Goal: Answer question/provide support: Share knowledge or assist other users

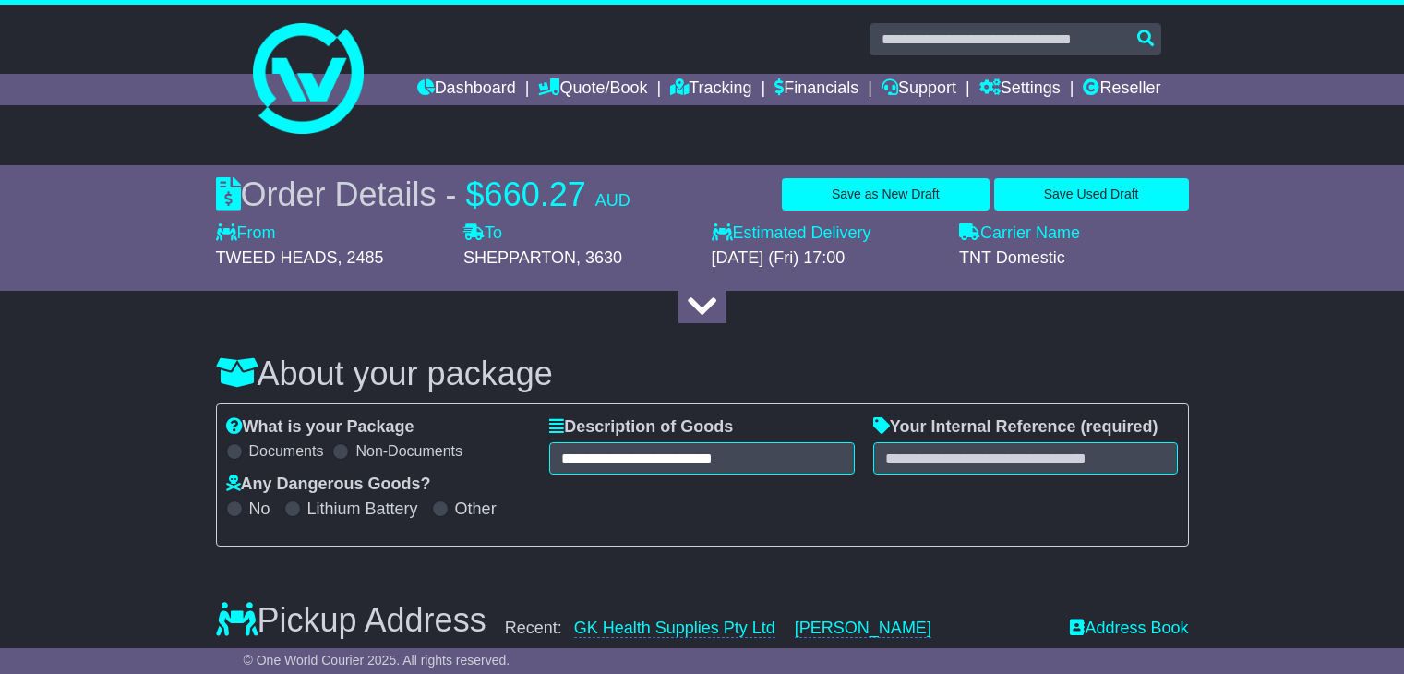
select select "**"
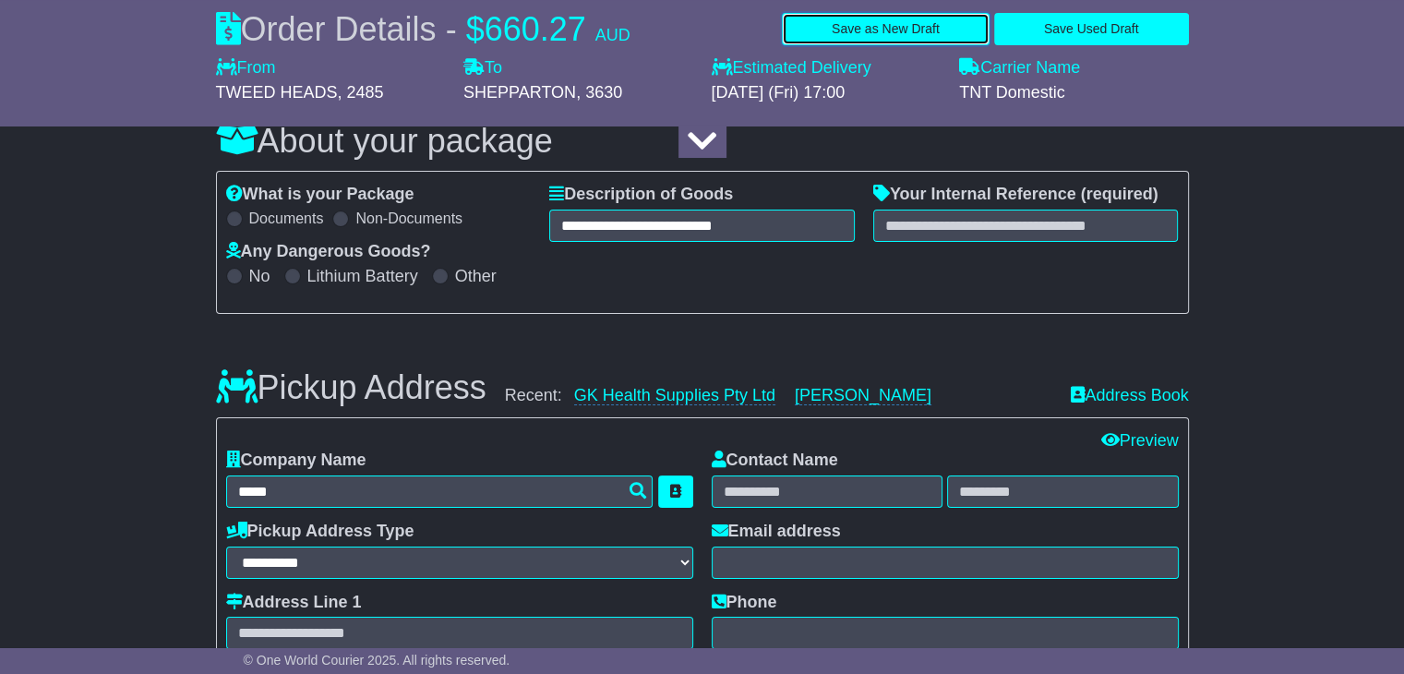
click at [891, 20] on button "Save as New Draft" at bounding box center [886, 29] width 208 height 32
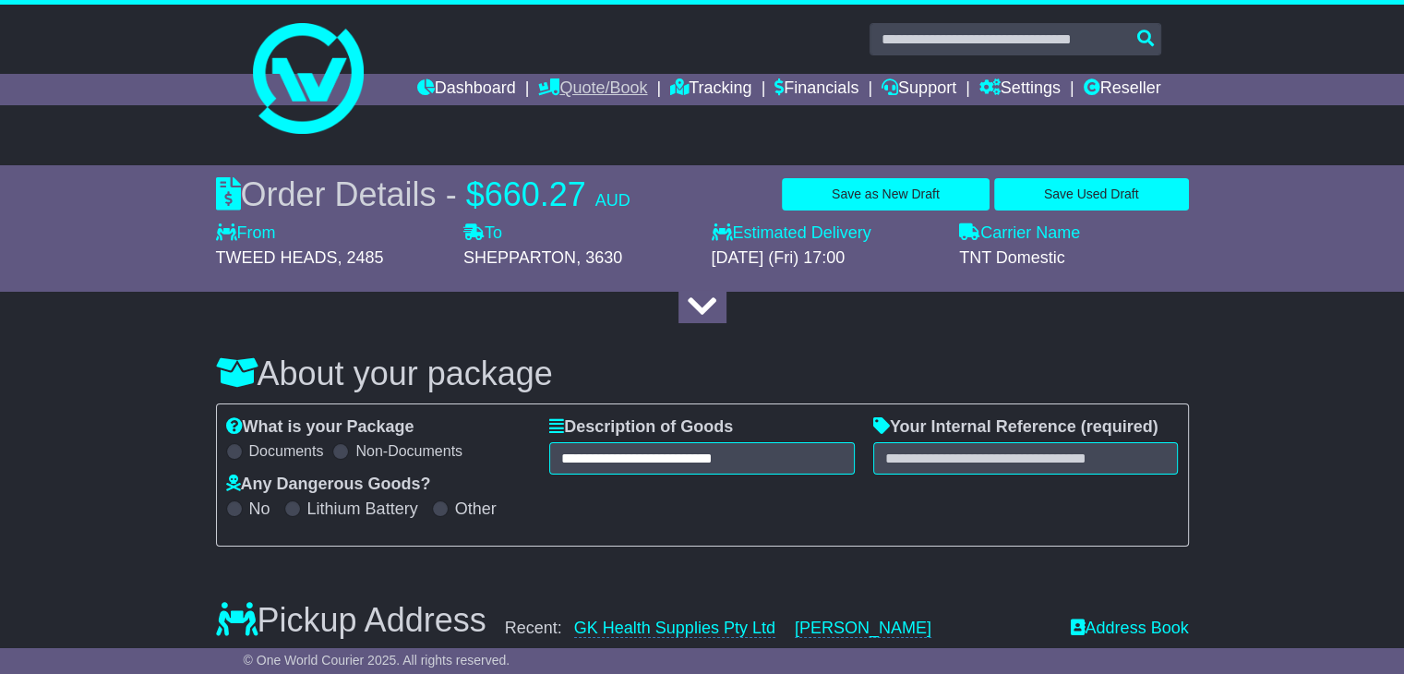
click at [597, 93] on link "Quote/Book" at bounding box center [592, 89] width 109 height 31
click at [579, 126] on link "Domestic" at bounding box center [612, 121] width 146 height 20
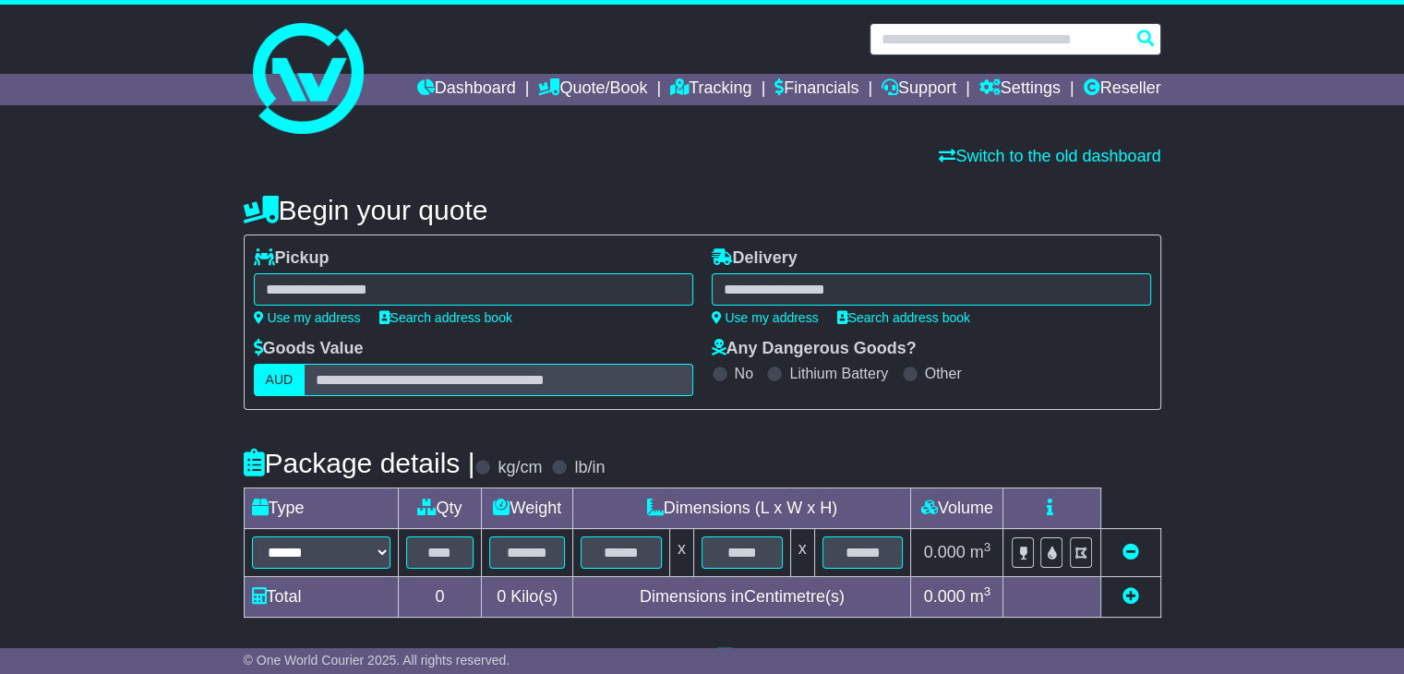
click at [940, 41] on input "text" at bounding box center [1015, 39] width 292 height 32
paste input "**********"
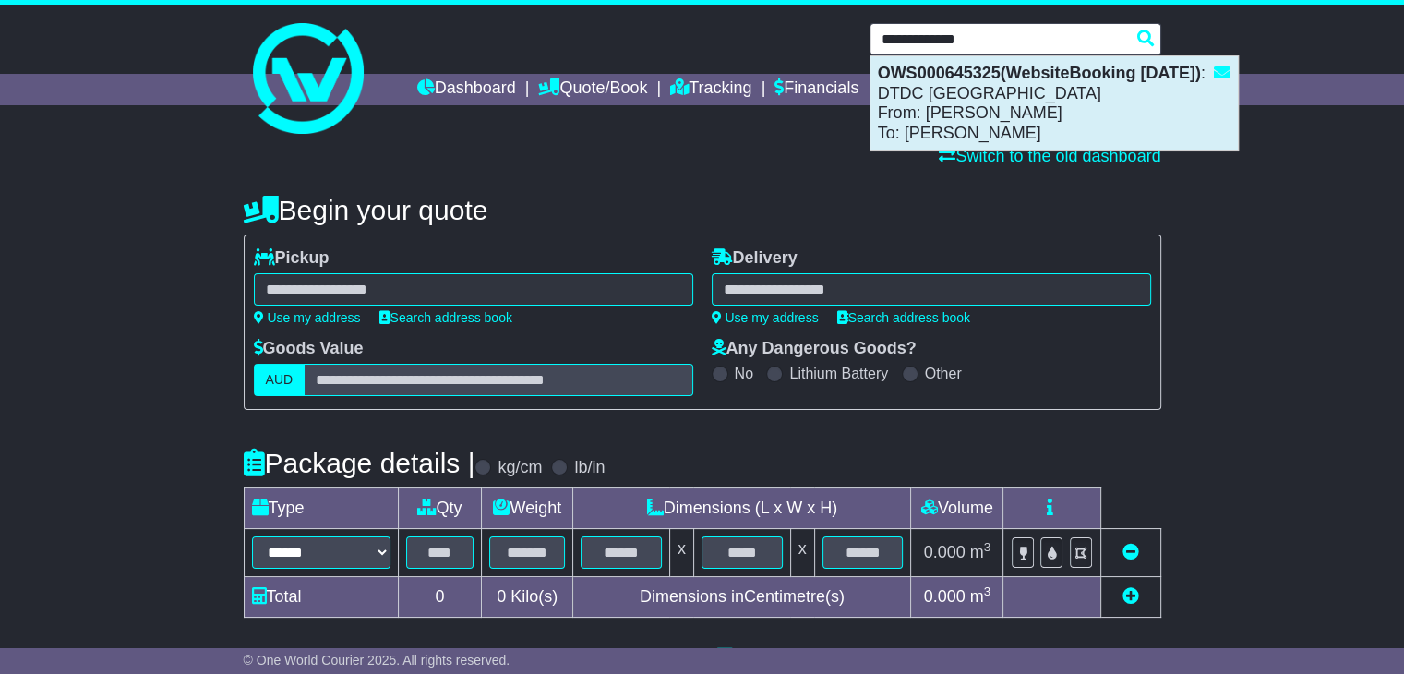
click at [957, 94] on div "OWS000645325(WebsiteBooking 11-9-2025) : DTDC Australia From: Zohaar Khan To: T…" at bounding box center [1053, 103] width 367 height 94
type input "**********"
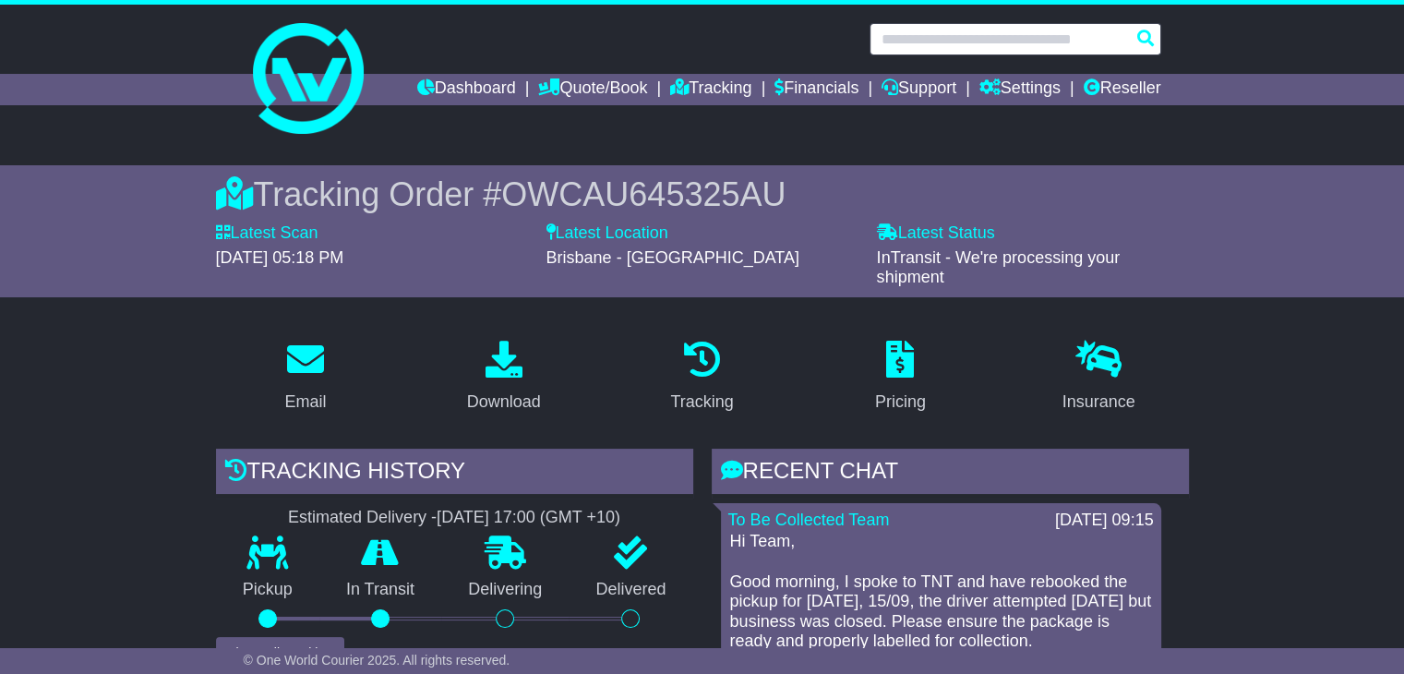
click at [994, 42] on input "text" at bounding box center [1015, 39] width 292 height 32
paste input "**********"
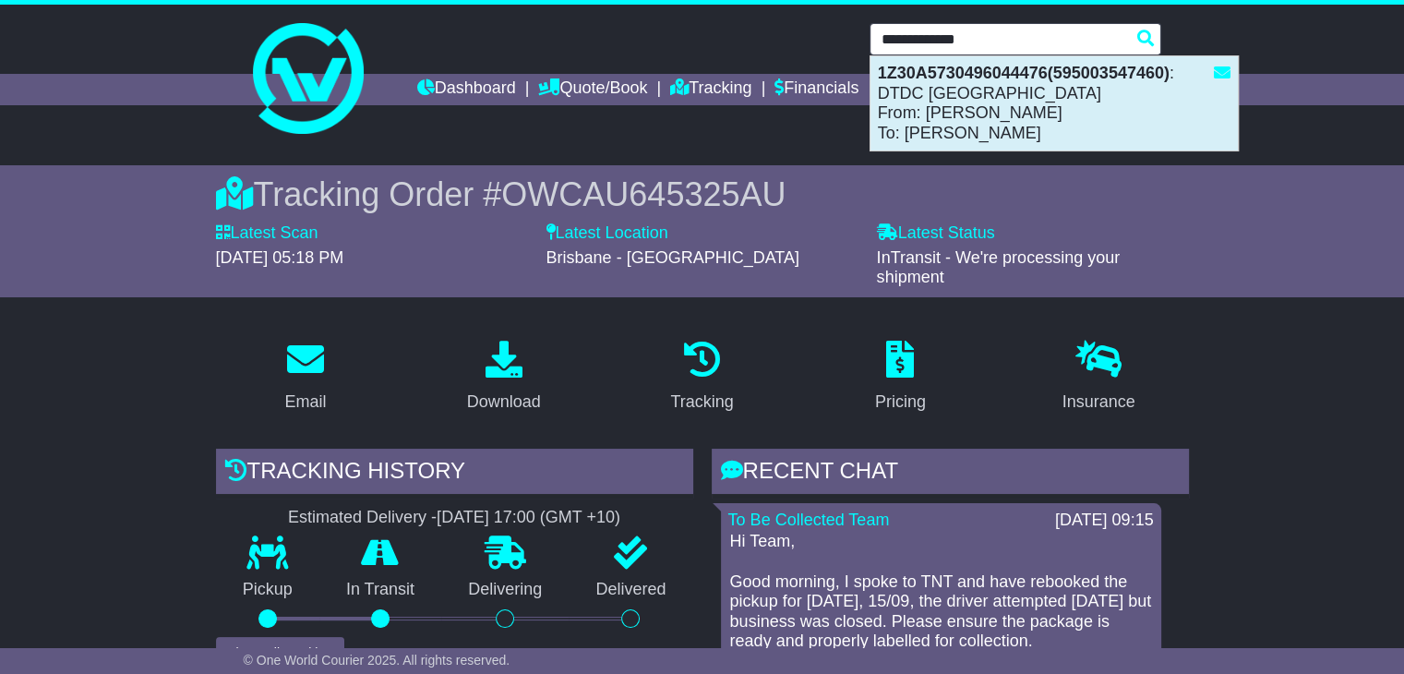
click at [982, 136] on div "1Z30A5730496044476(595003547460) : DTDC Australia From: Sarat Rao Revinipati To…" at bounding box center [1053, 103] width 367 height 94
type input "**********"
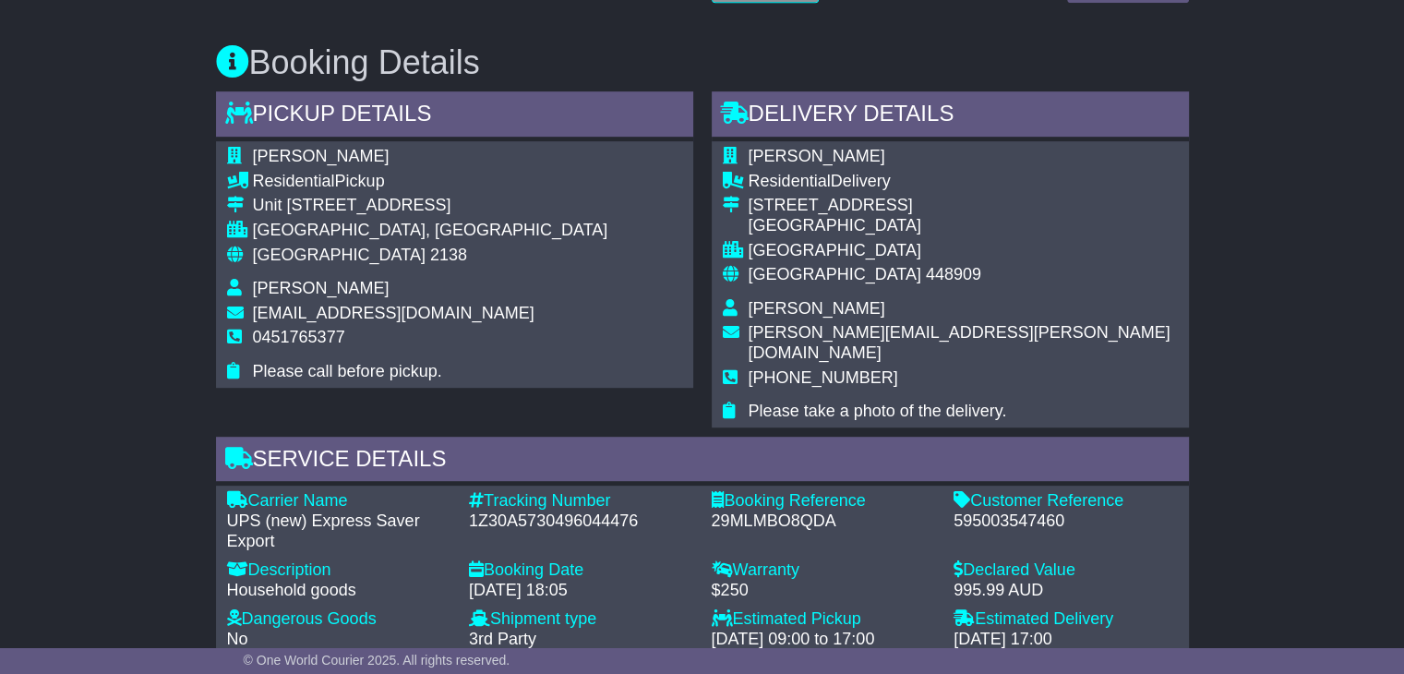
scroll to position [1200, 0]
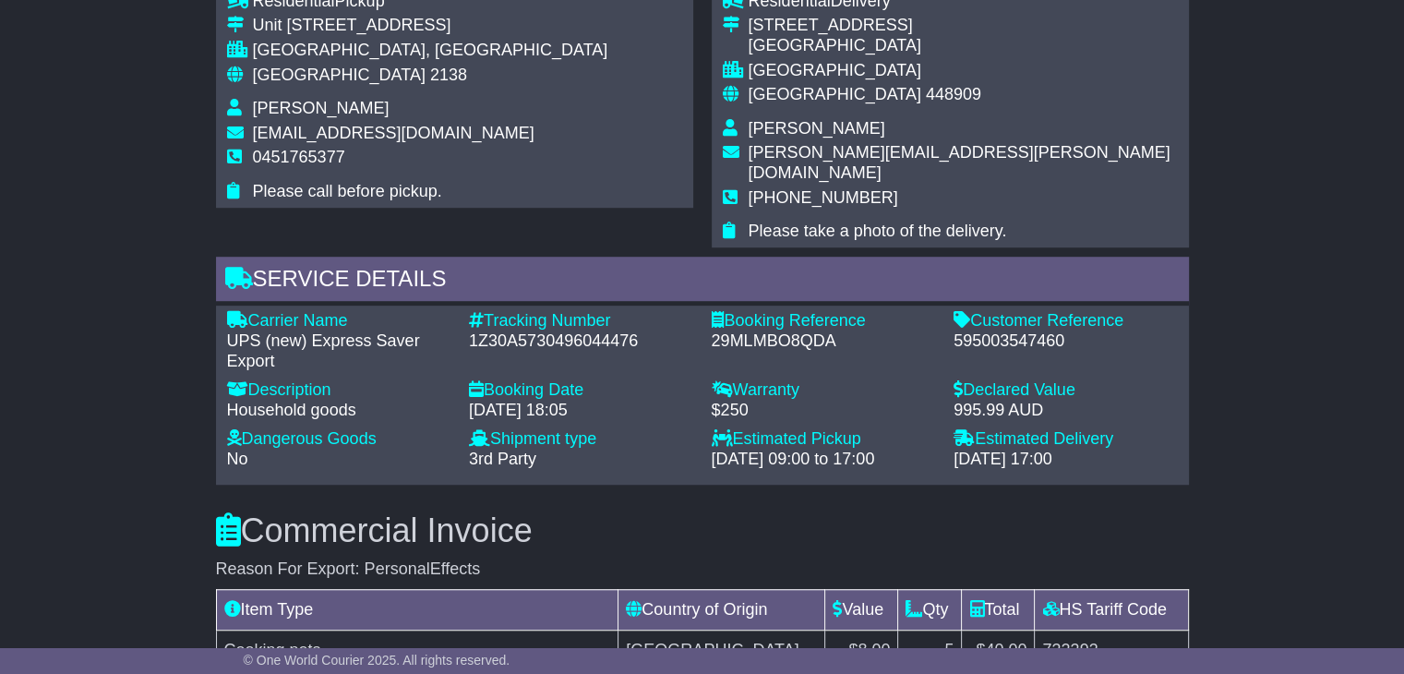
click at [1004, 331] on div "595003547460" at bounding box center [1065, 341] width 224 height 20
copy div "595003547460"
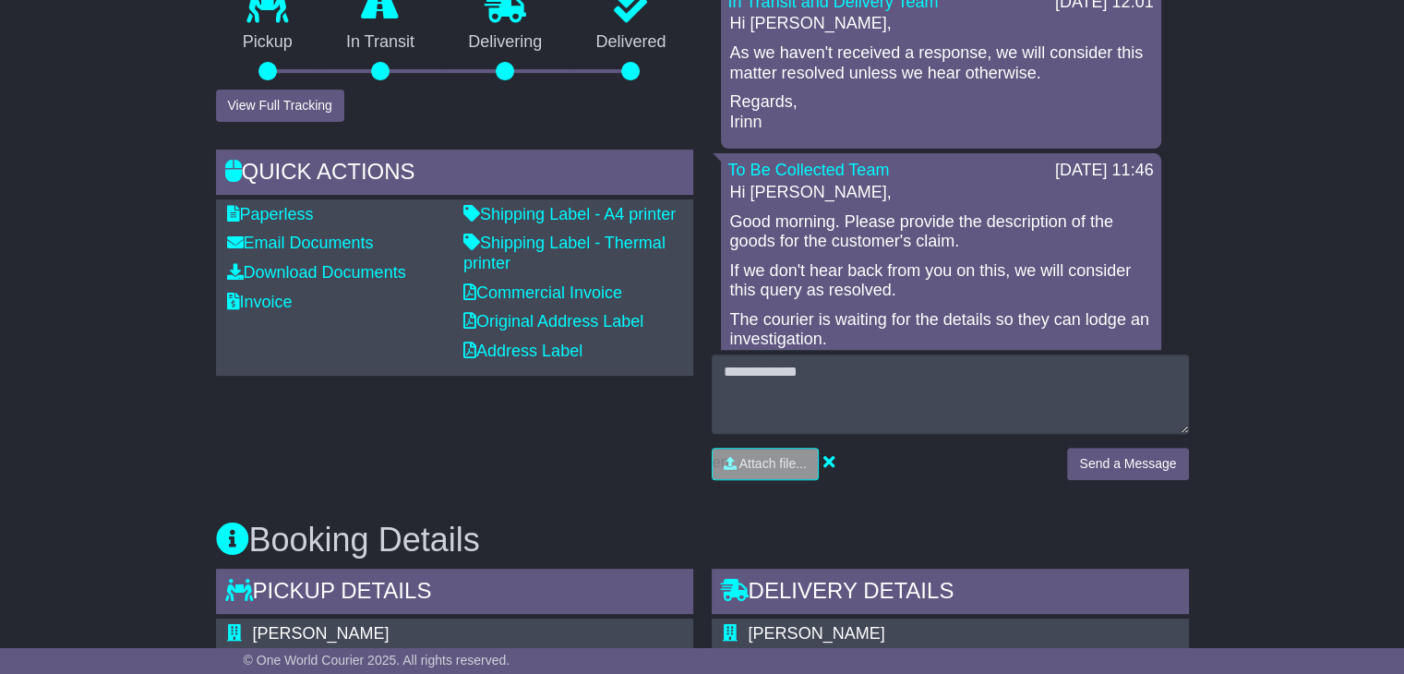
scroll to position [646, 0]
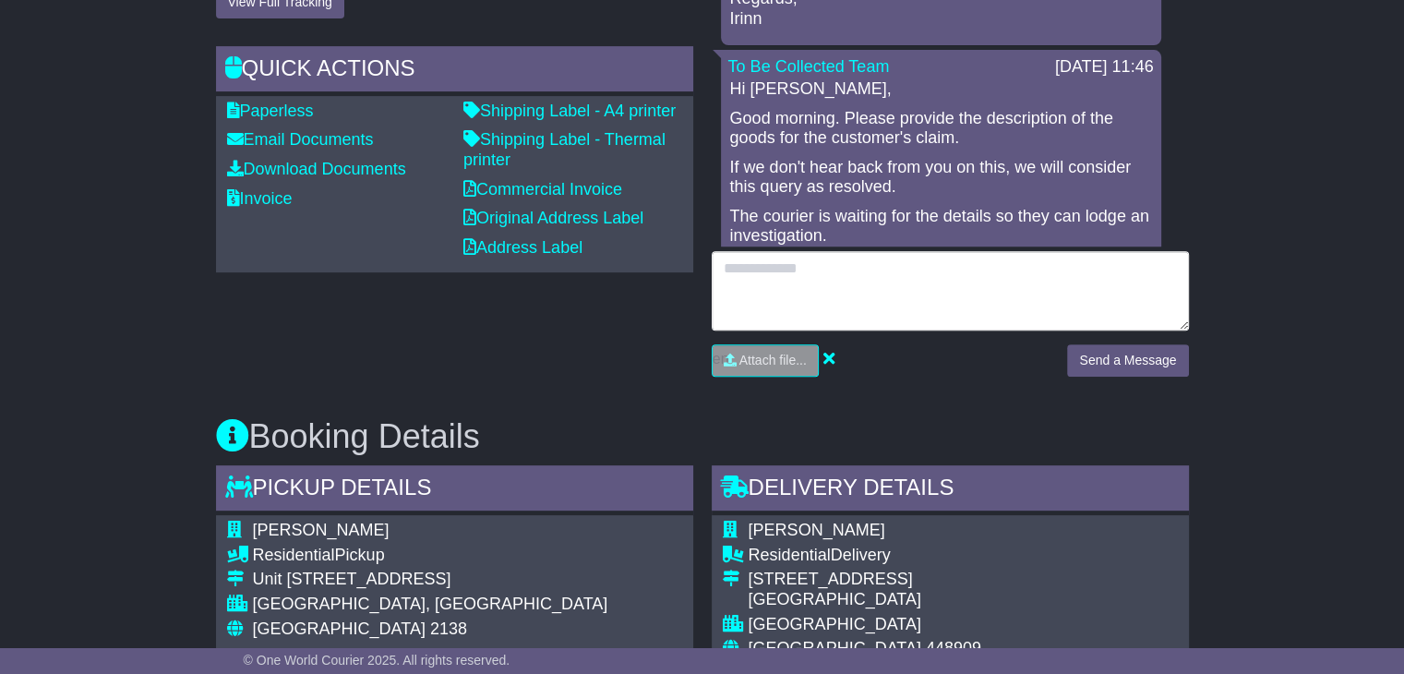
click at [939, 293] on textarea at bounding box center [950, 290] width 477 height 79
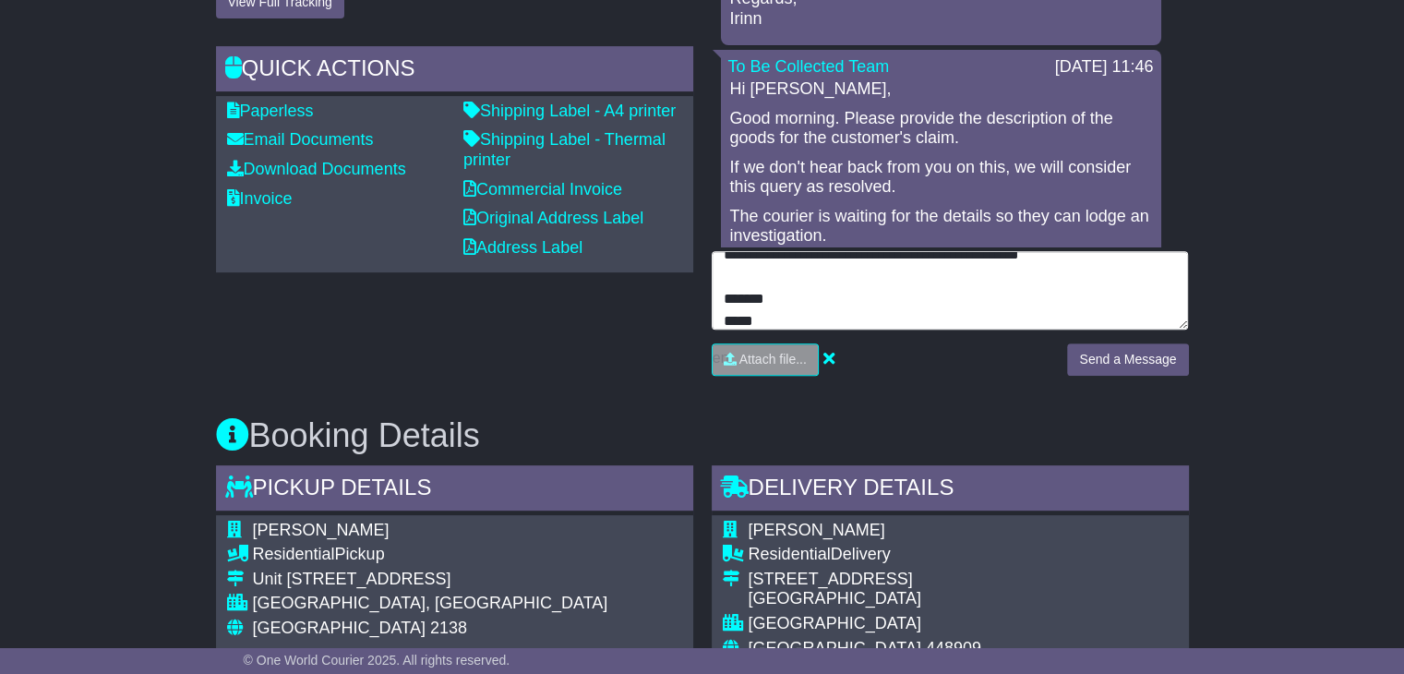
scroll to position [7, 0]
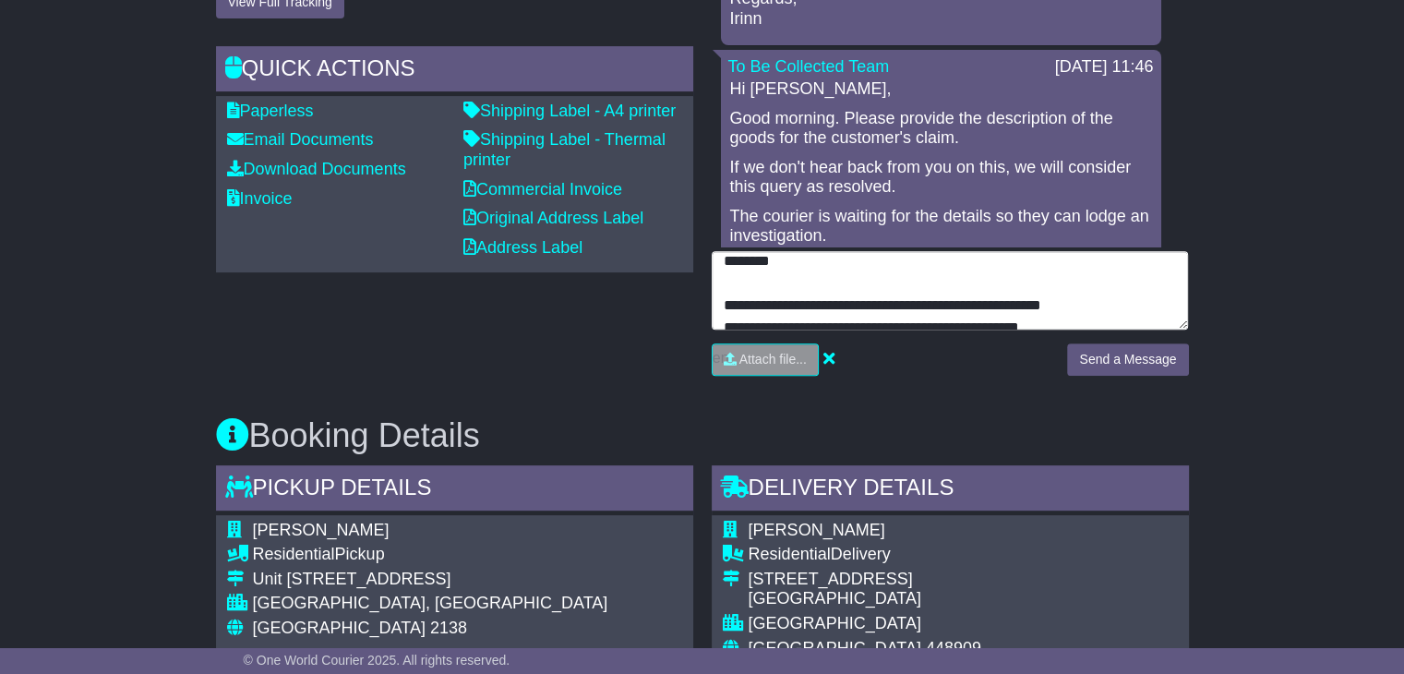
type textarea "**********"
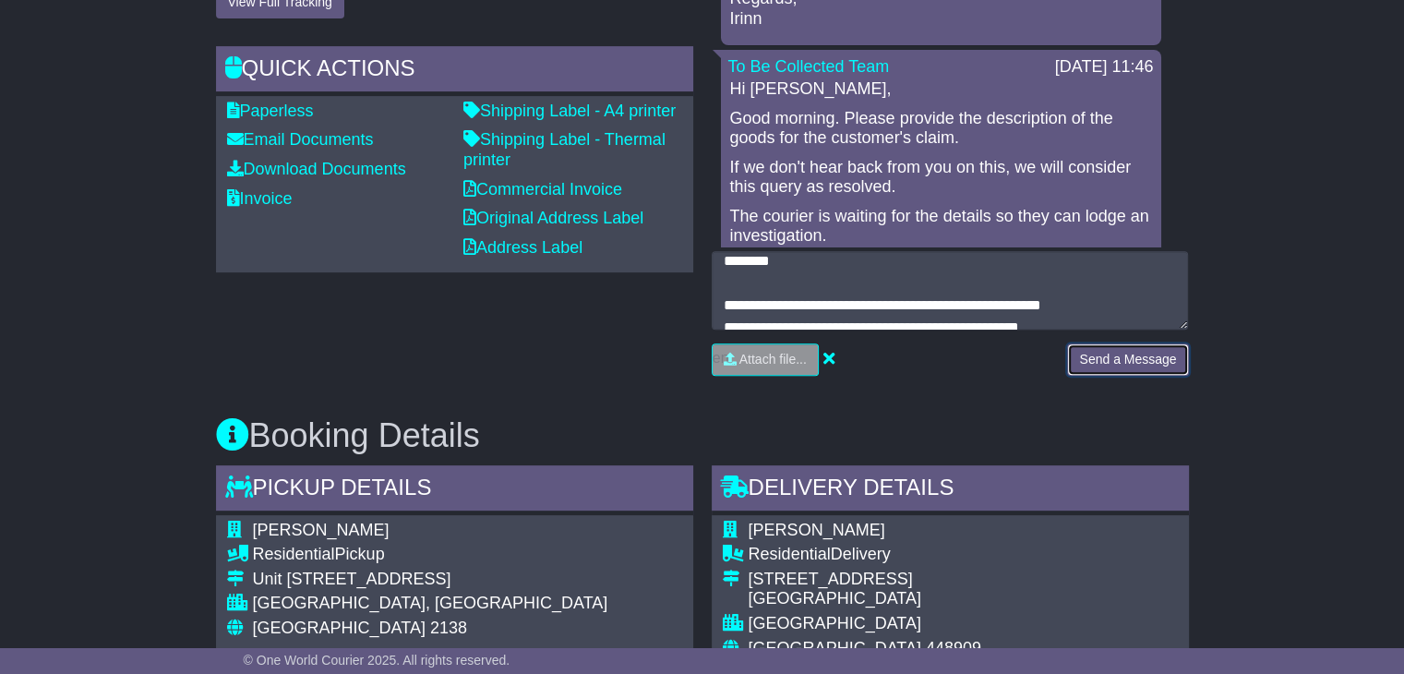
click at [1106, 363] on button "Send a Message" at bounding box center [1127, 359] width 121 height 32
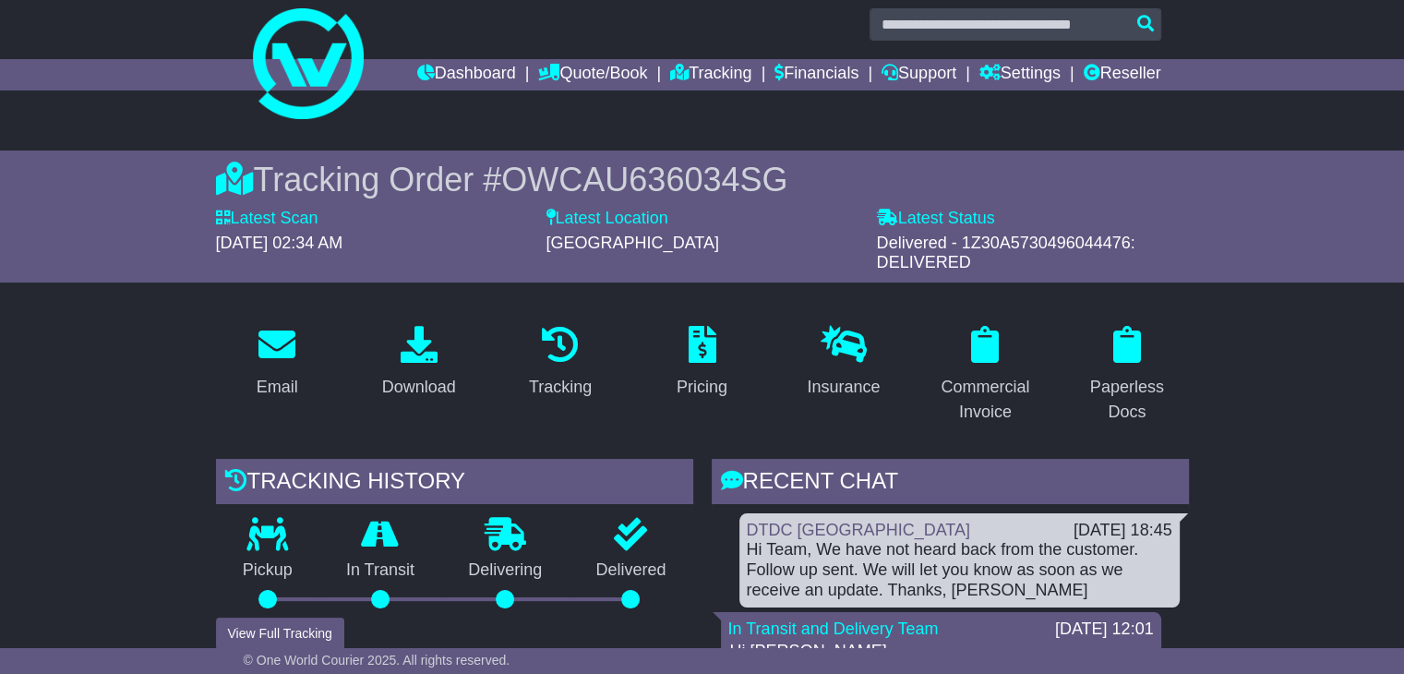
scroll to position [0, 0]
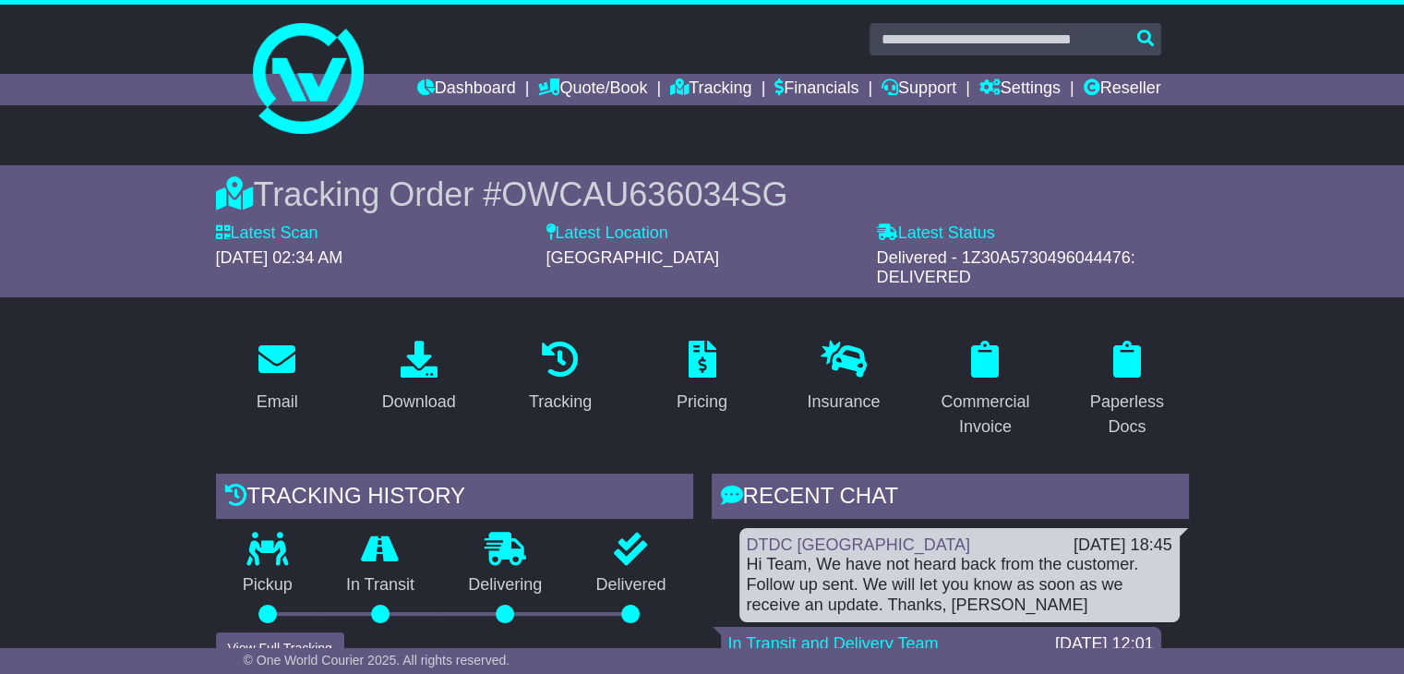
click at [692, 194] on span "OWCAU636034SG" at bounding box center [644, 194] width 286 height 38
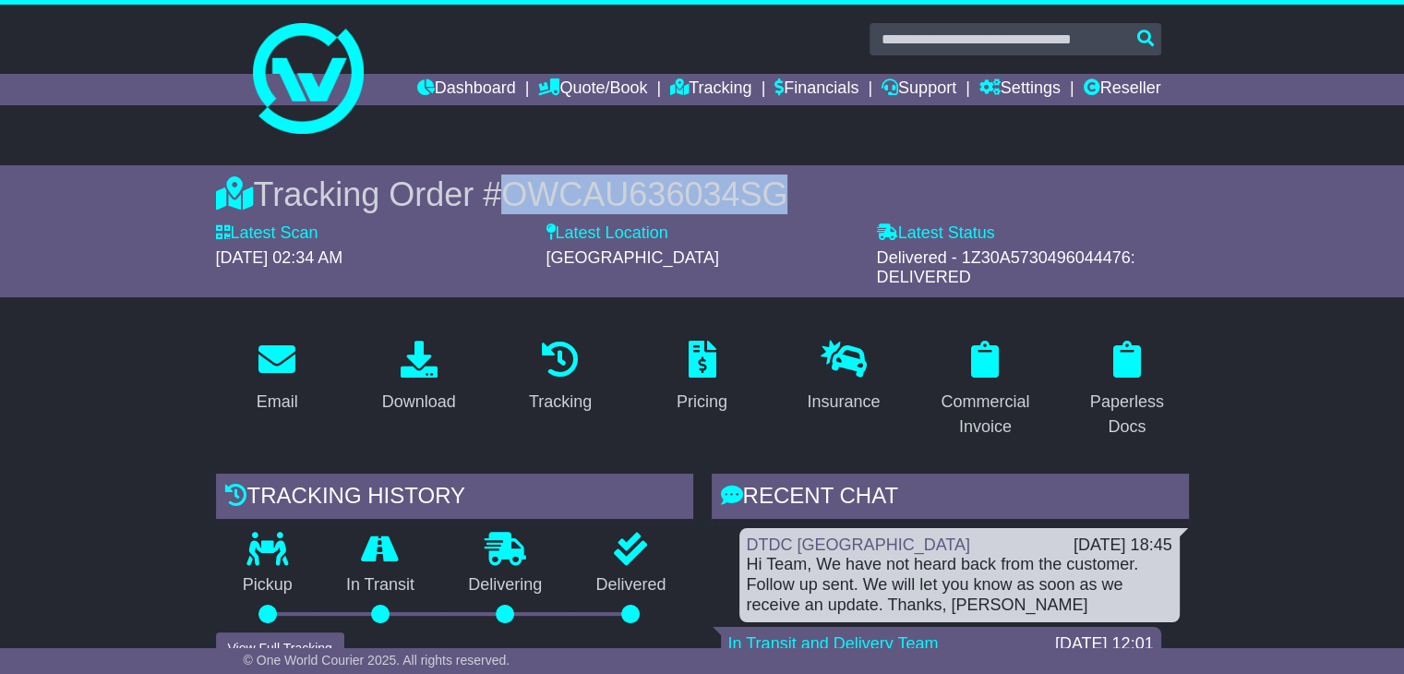
click at [690, 194] on span "OWCAU636034SG" at bounding box center [644, 194] width 286 height 38
copy span "OWCAU636034SG"
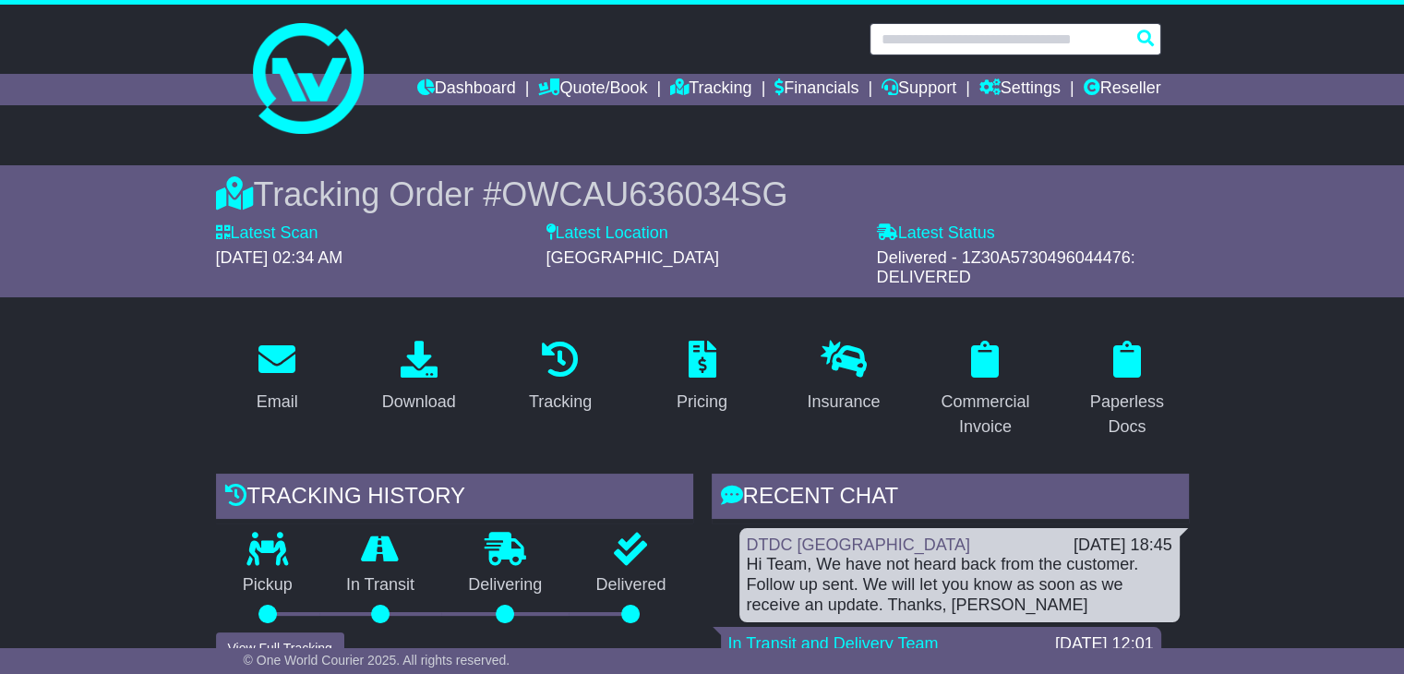
click at [928, 30] on input "text" at bounding box center [1015, 39] width 292 height 32
paste input "**********"
type input "**********"
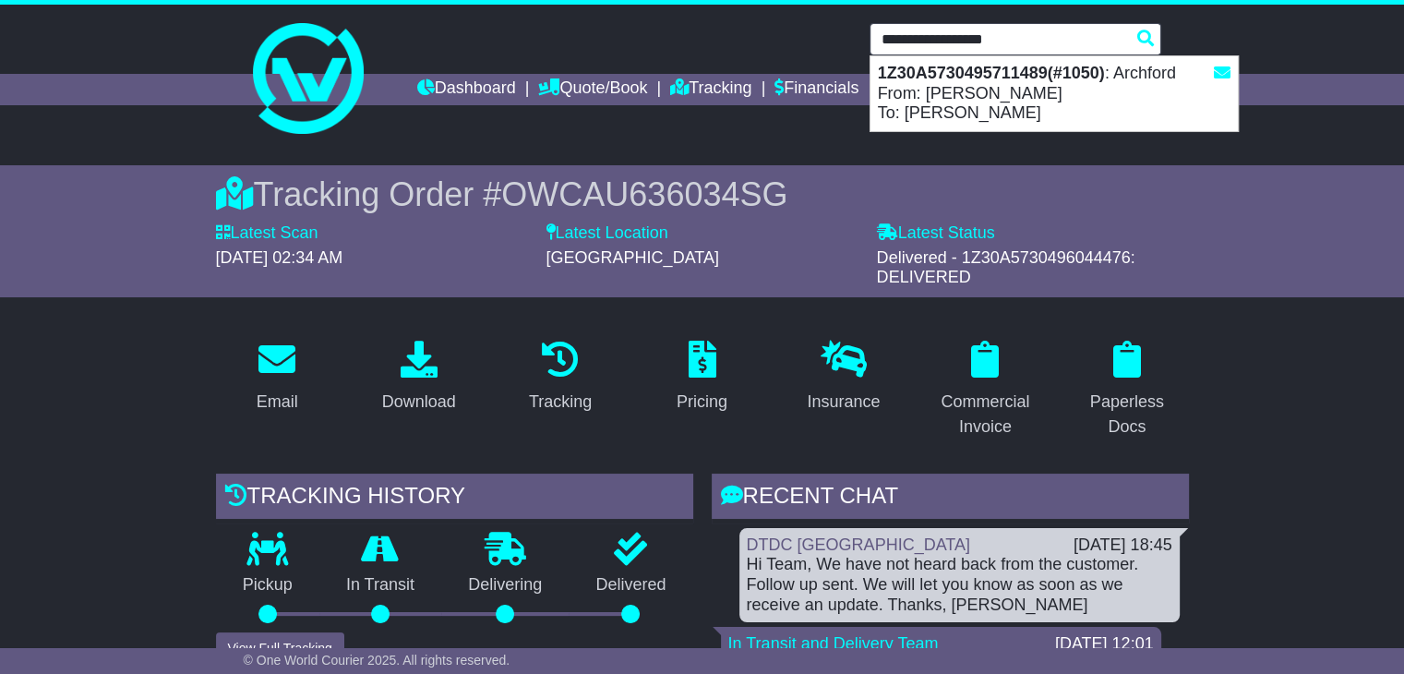
click at [945, 108] on div "1Z30A5730495711489(#1050) : Archford From: Jonas Heldmark To: Brandi Howard" at bounding box center [1053, 93] width 367 height 75
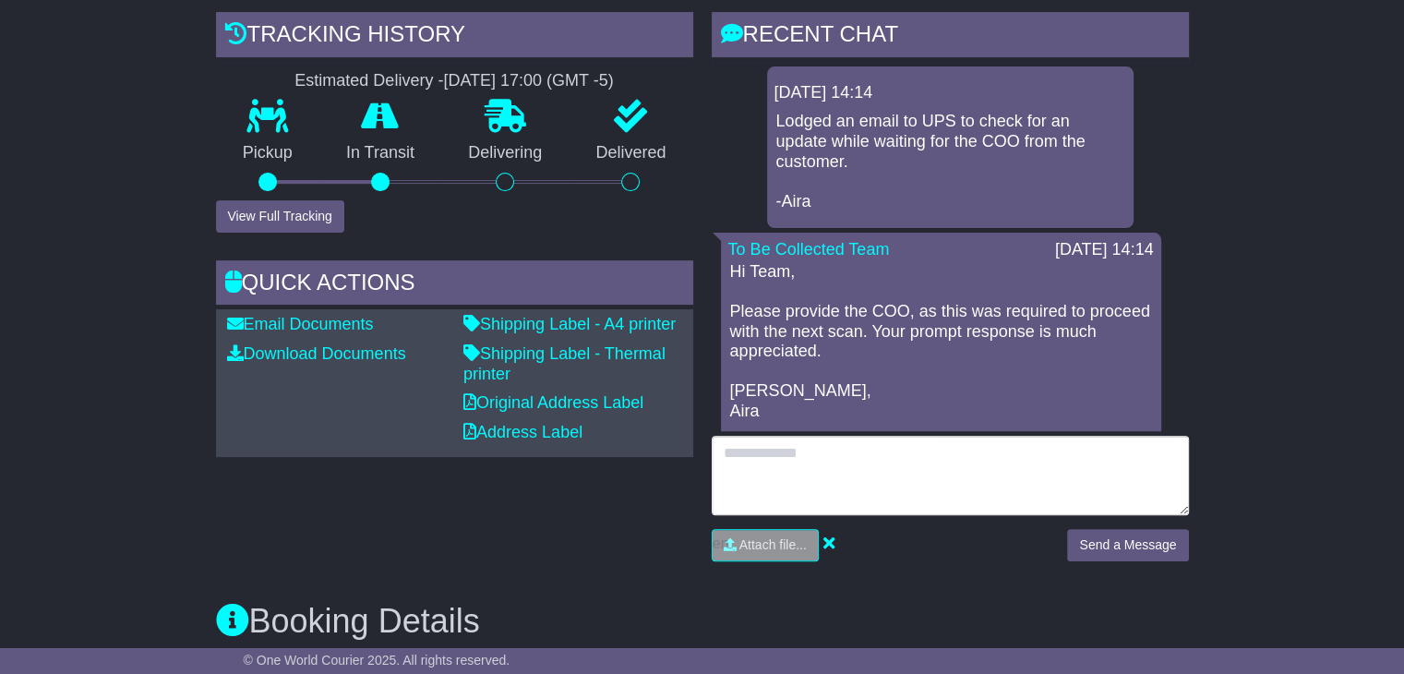
click at [824, 473] on textarea at bounding box center [950, 475] width 477 height 79
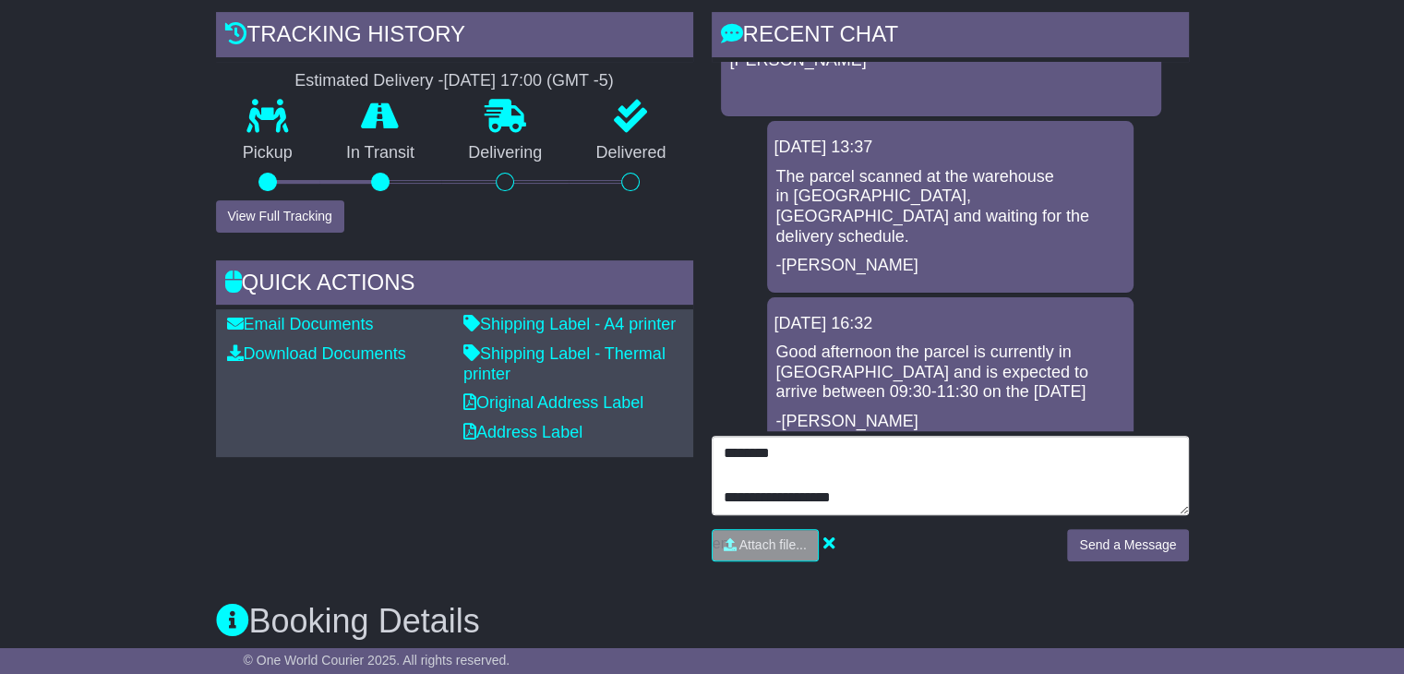
scroll to position [923, 0]
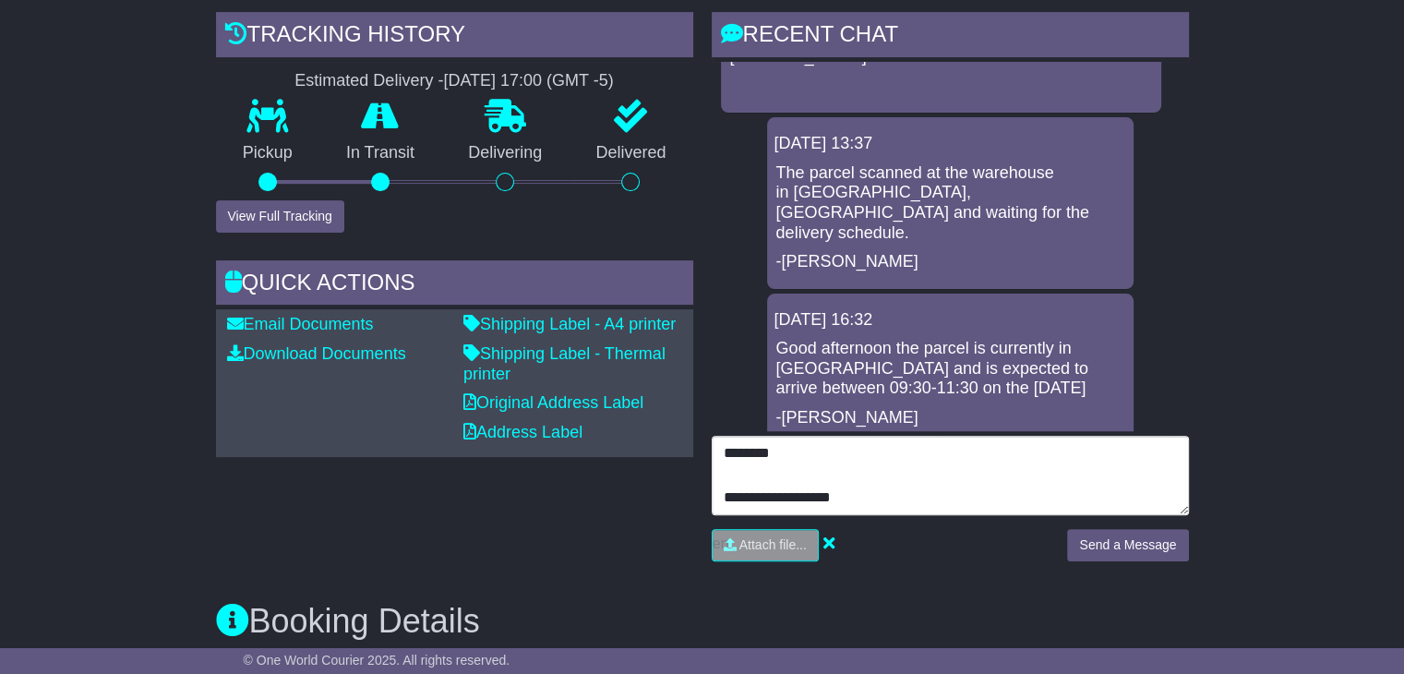
click at [873, 493] on textarea "**********" at bounding box center [950, 475] width 477 height 79
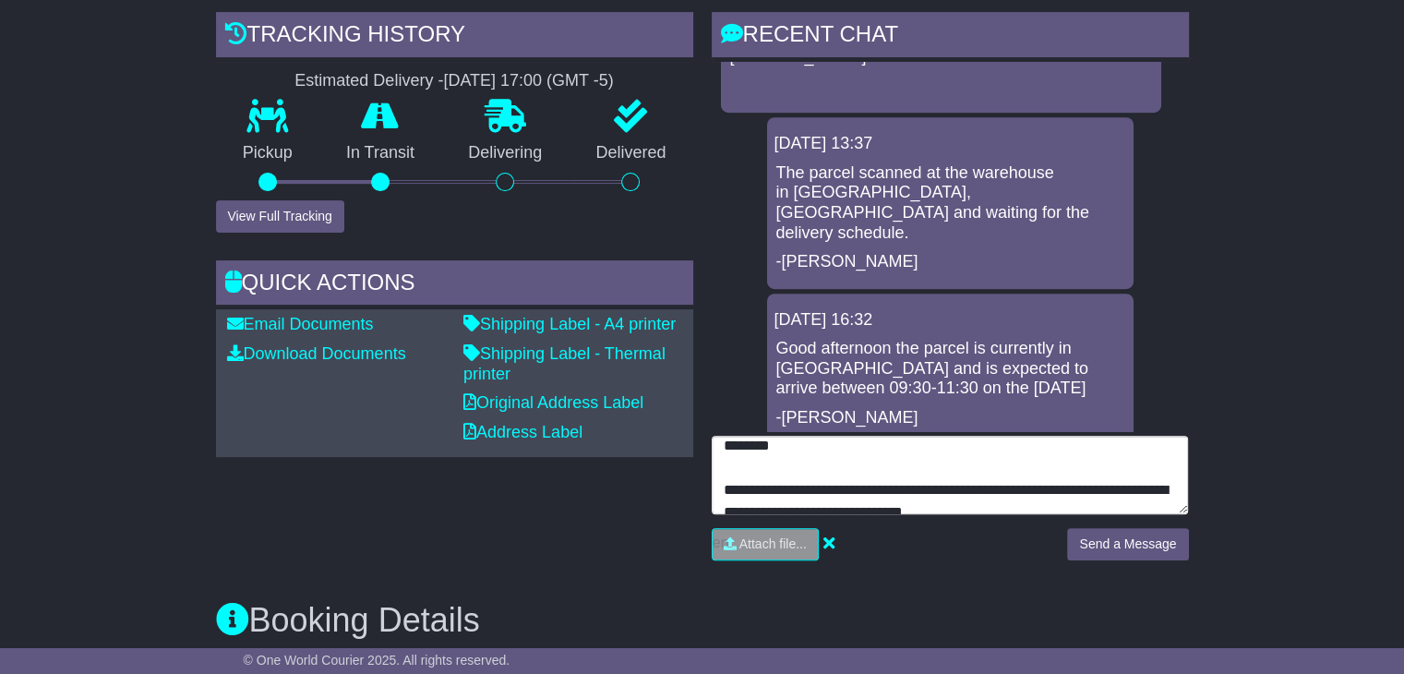
type textarea "**********"
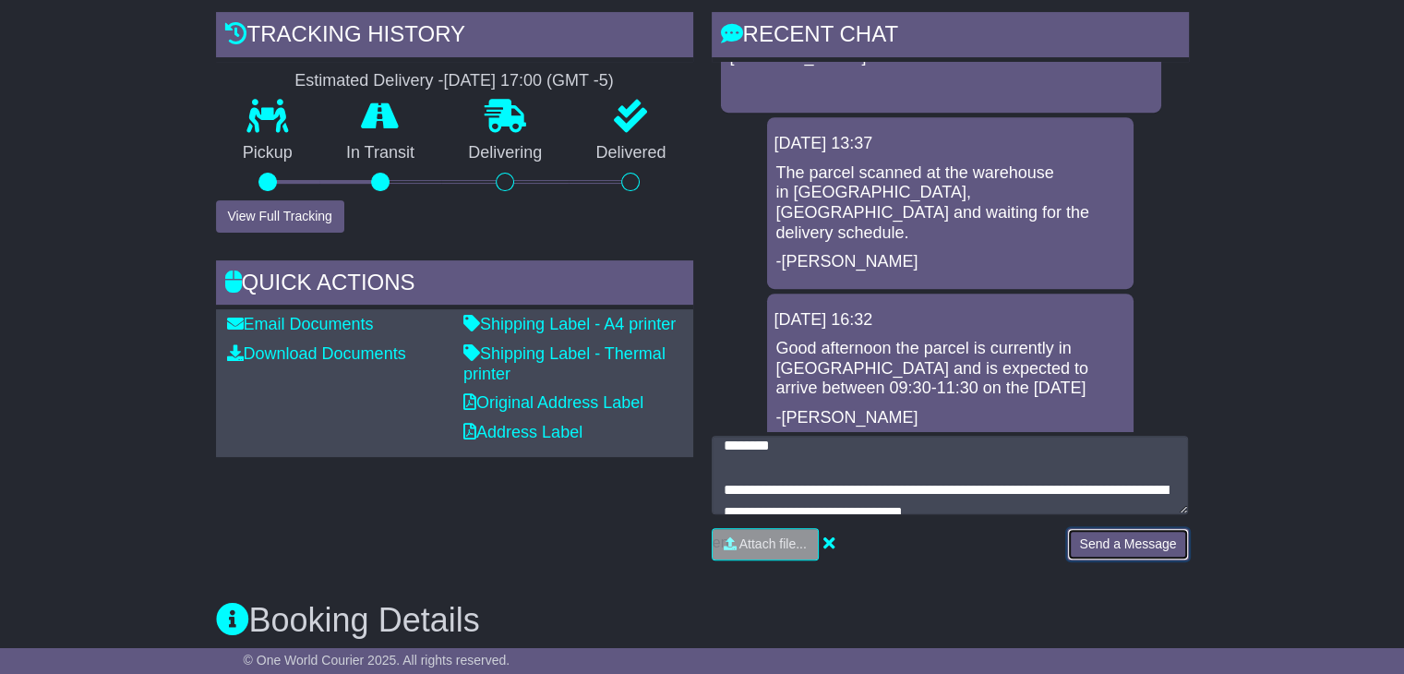
click at [1082, 549] on button "Send a Message" at bounding box center [1127, 544] width 121 height 32
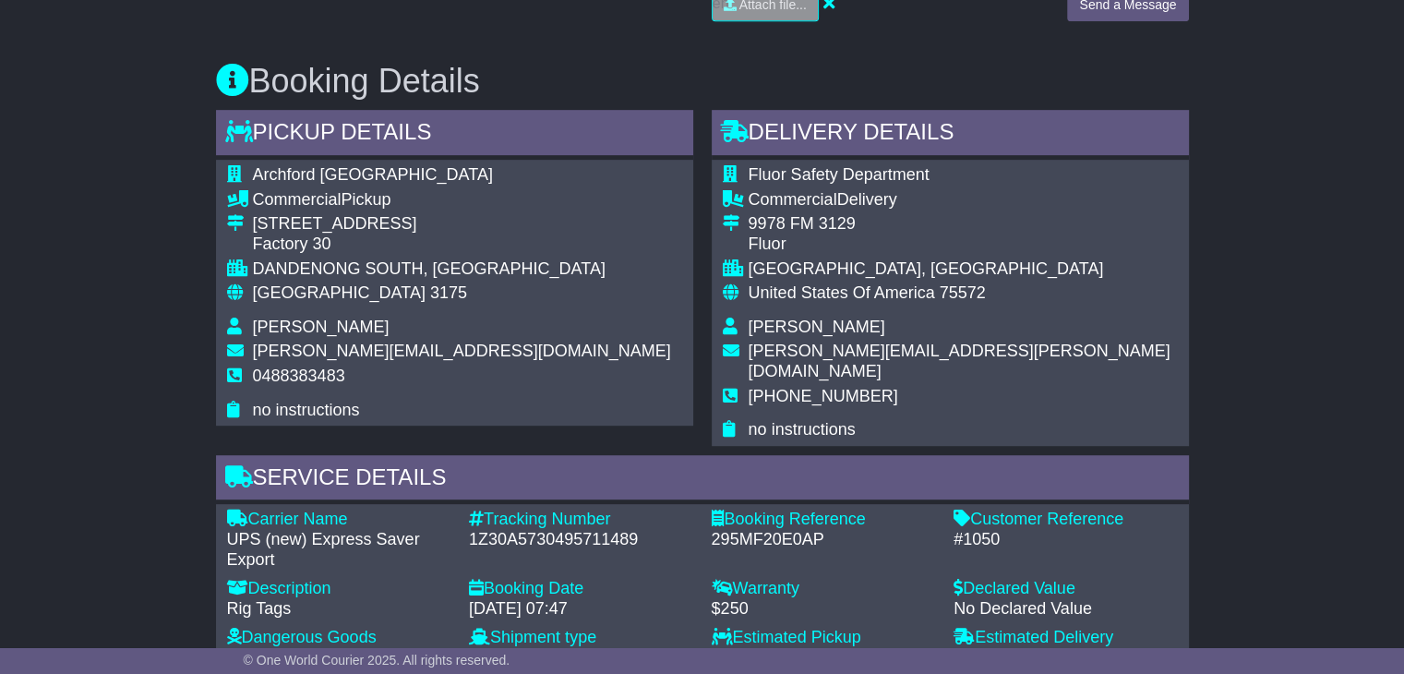
scroll to position [1015, 0]
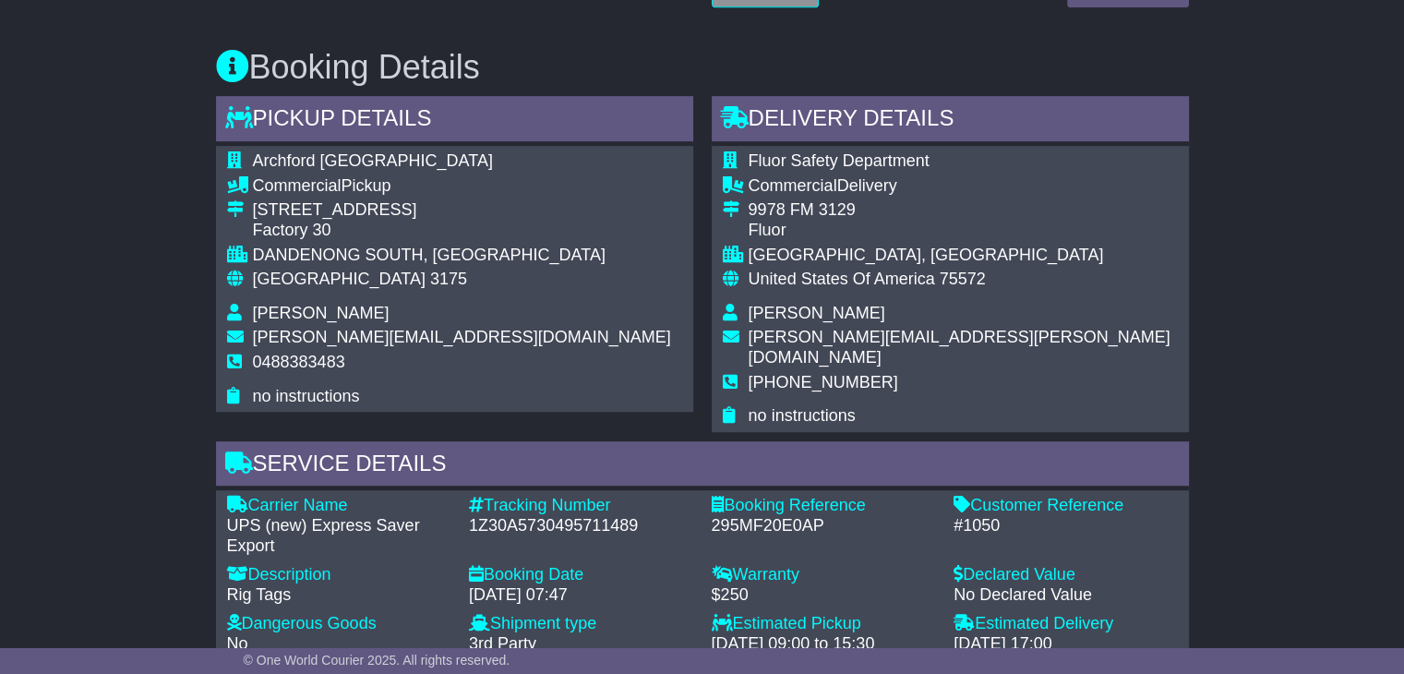
click at [346, 333] on span "jonas@archford.com.au" at bounding box center [462, 337] width 418 height 18
click at [344, 333] on span "jonas@archford.com.au" at bounding box center [462, 337] width 418 height 18
copy tbody "jonas@archford.com.au"
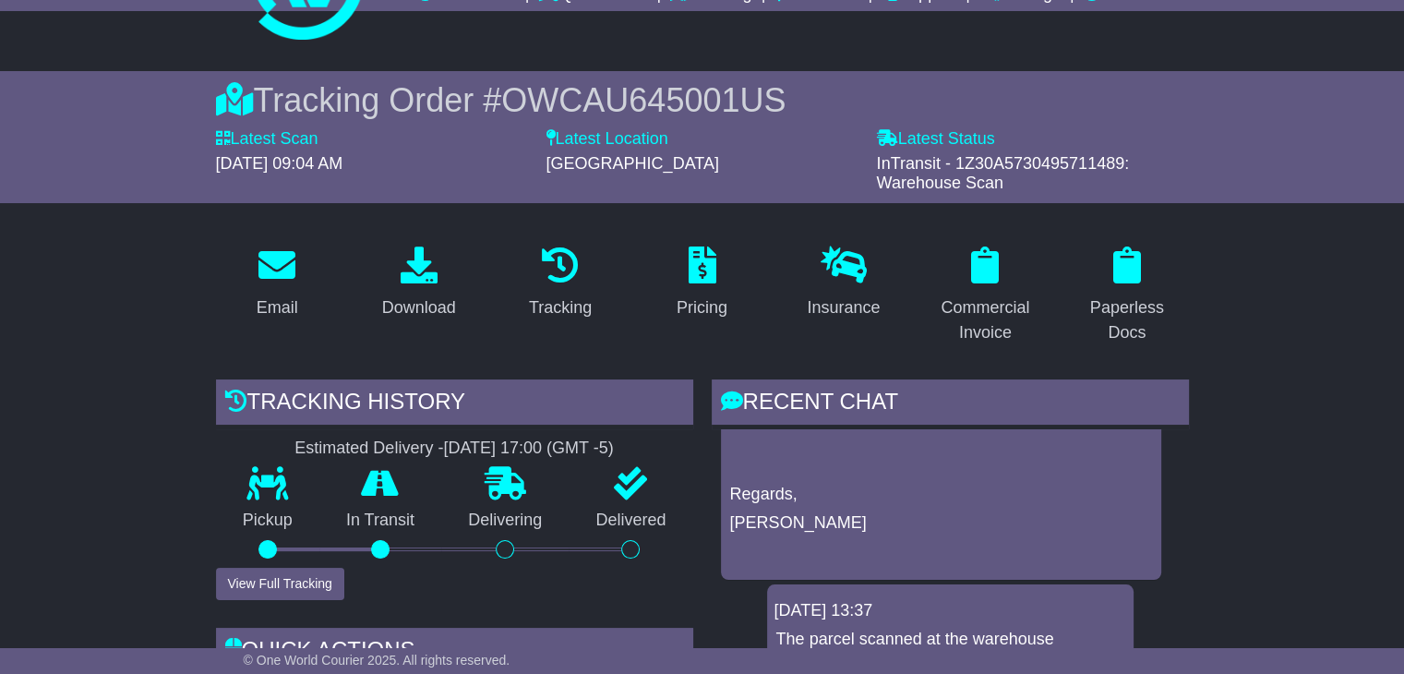
scroll to position [0, 0]
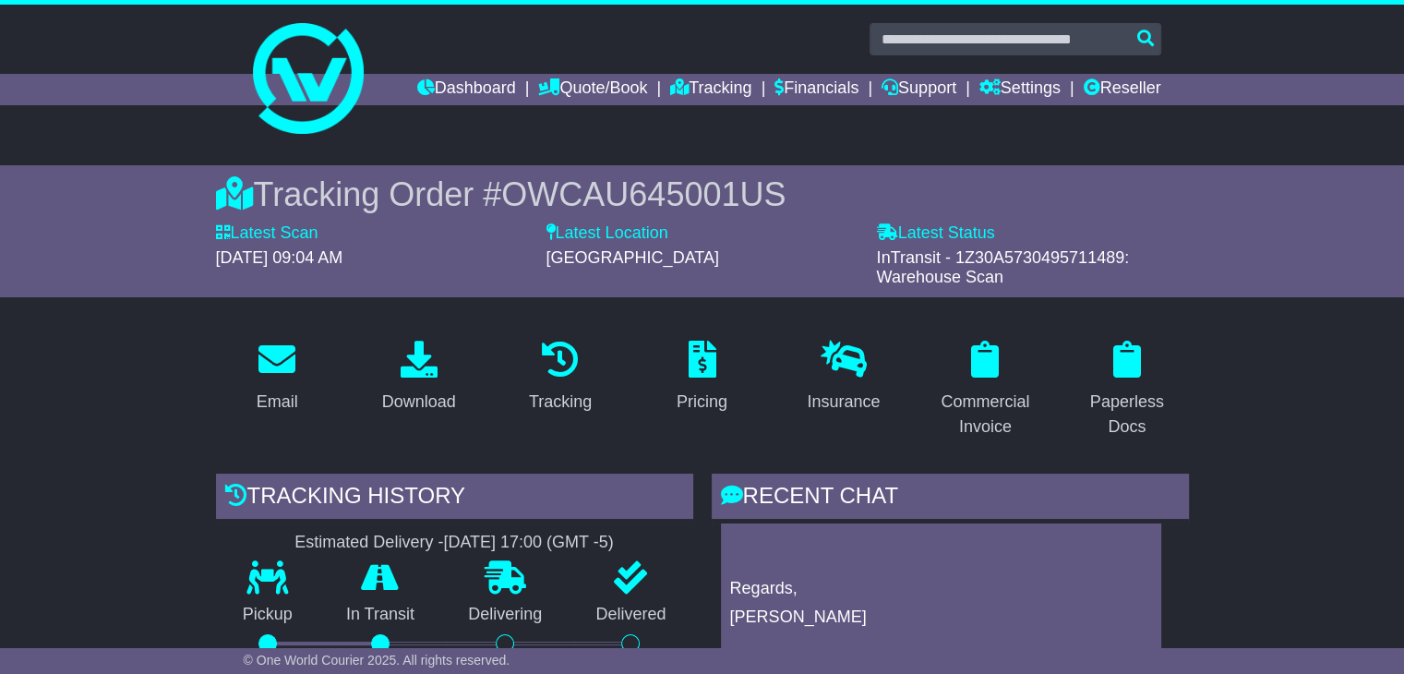
click at [635, 190] on span "OWCAU645001US" at bounding box center [643, 194] width 284 height 38
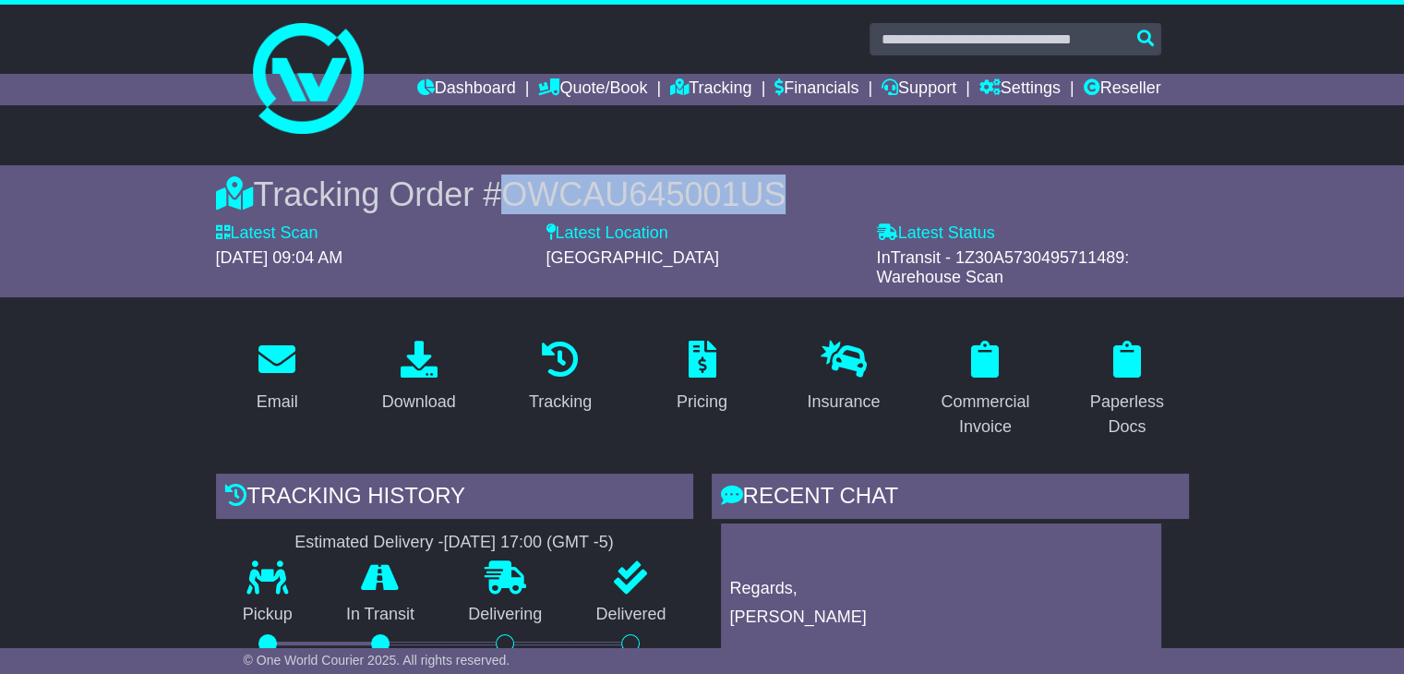
click at [635, 190] on span "OWCAU645001US" at bounding box center [643, 194] width 284 height 38
copy span "OWCAU645001US"
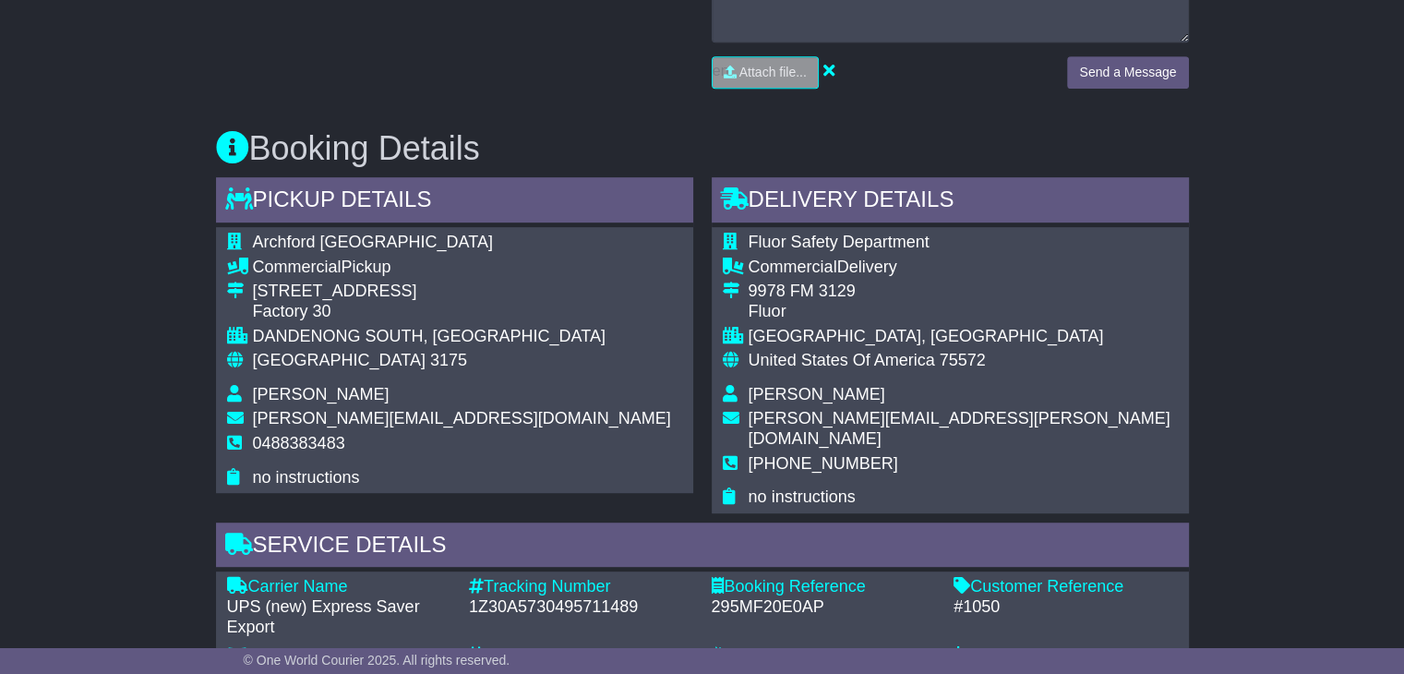
scroll to position [1107, 0]
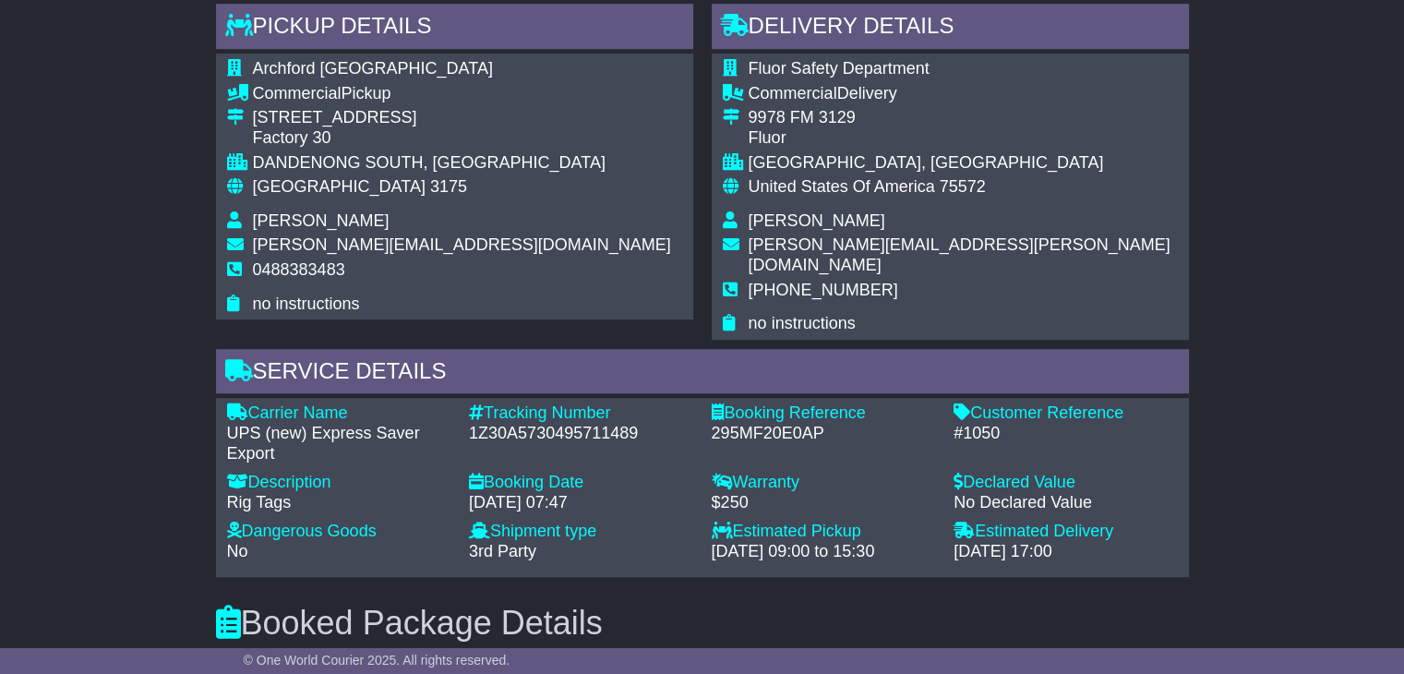
click at [304, 73] on span "Archford USA" at bounding box center [373, 68] width 240 height 18
click at [303, 73] on span "Archford USA" at bounding box center [373, 68] width 240 height 18
click at [303, 75] on span "Archford USA" at bounding box center [373, 68] width 240 height 18
copy tbody "Archford USA"
click at [269, 219] on span "Jonas Heldmark" at bounding box center [321, 220] width 137 height 18
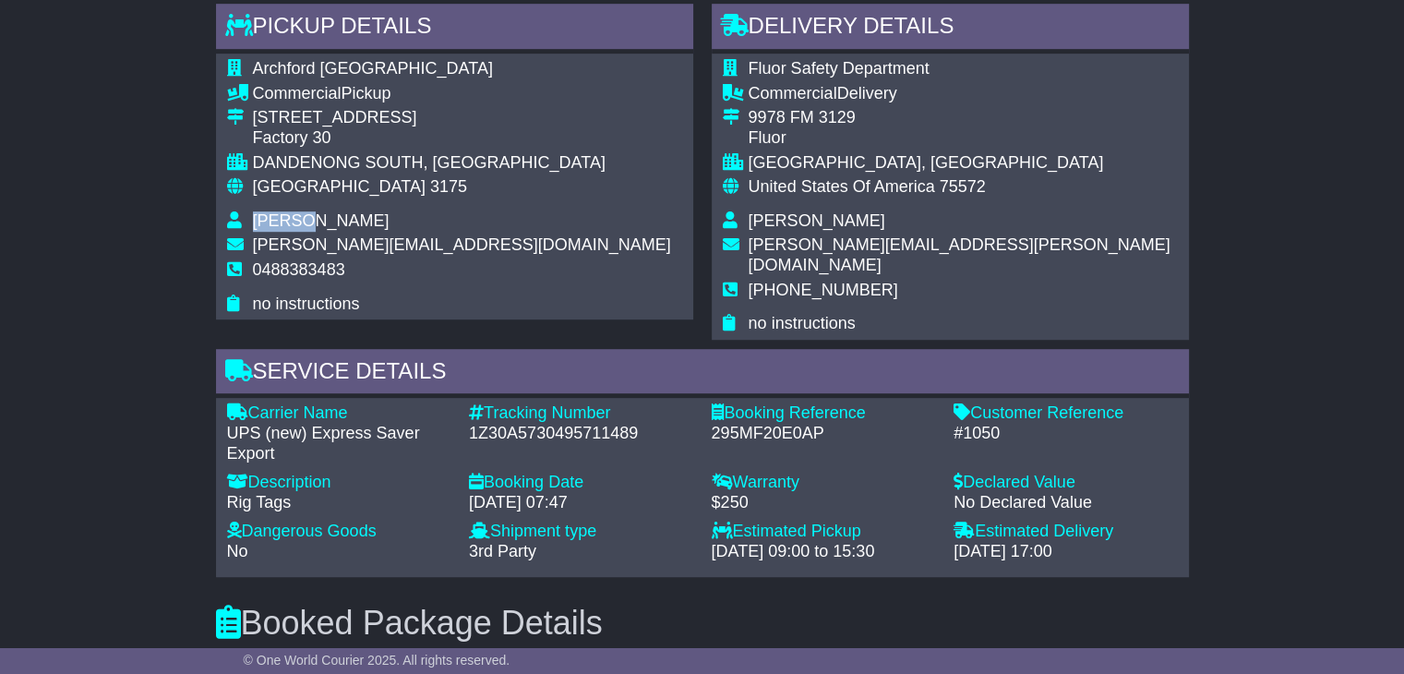
click at [267, 221] on span "Jonas Heldmark" at bounding box center [321, 220] width 137 height 18
click at [266, 221] on span "Jonas Heldmark" at bounding box center [321, 220] width 137 height 18
copy tbody "Jonas Heldmark"
click at [849, 73] on span "Fluor Safety Department" at bounding box center [838, 68] width 181 height 18
click at [849, 71] on span "Fluor Safety Department" at bounding box center [838, 68] width 181 height 18
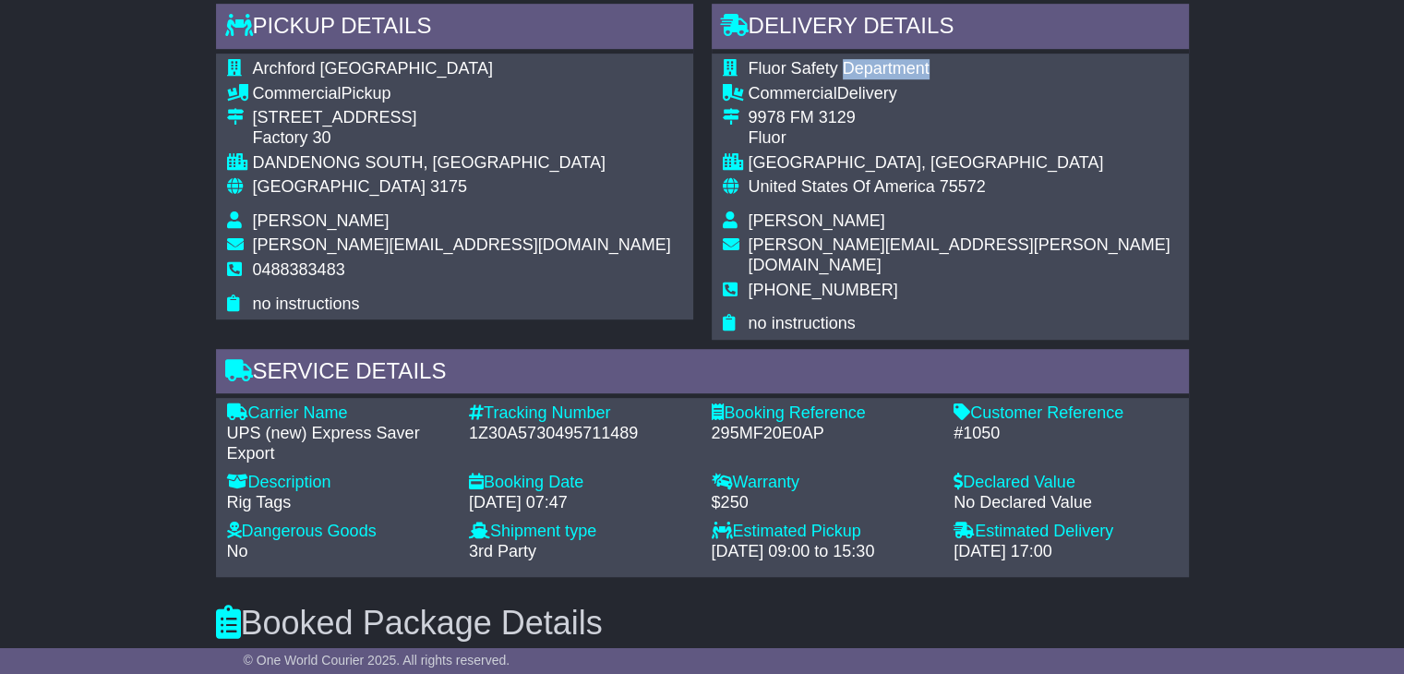
click at [848, 71] on span "Fluor Safety Department" at bounding box center [838, 68] width 181 height 18
click at [846, 71] on span "Fluor Safety Department" at bounding box center [838, 68] width 181 height 18
click at [845, 71] on span "Fluor Safety Department" at bounding box center [838, 68] width 181 height 18
click at [951, 75] on td "Fluor Safety Department" at bounding box center [962, 71] width 429 height 25
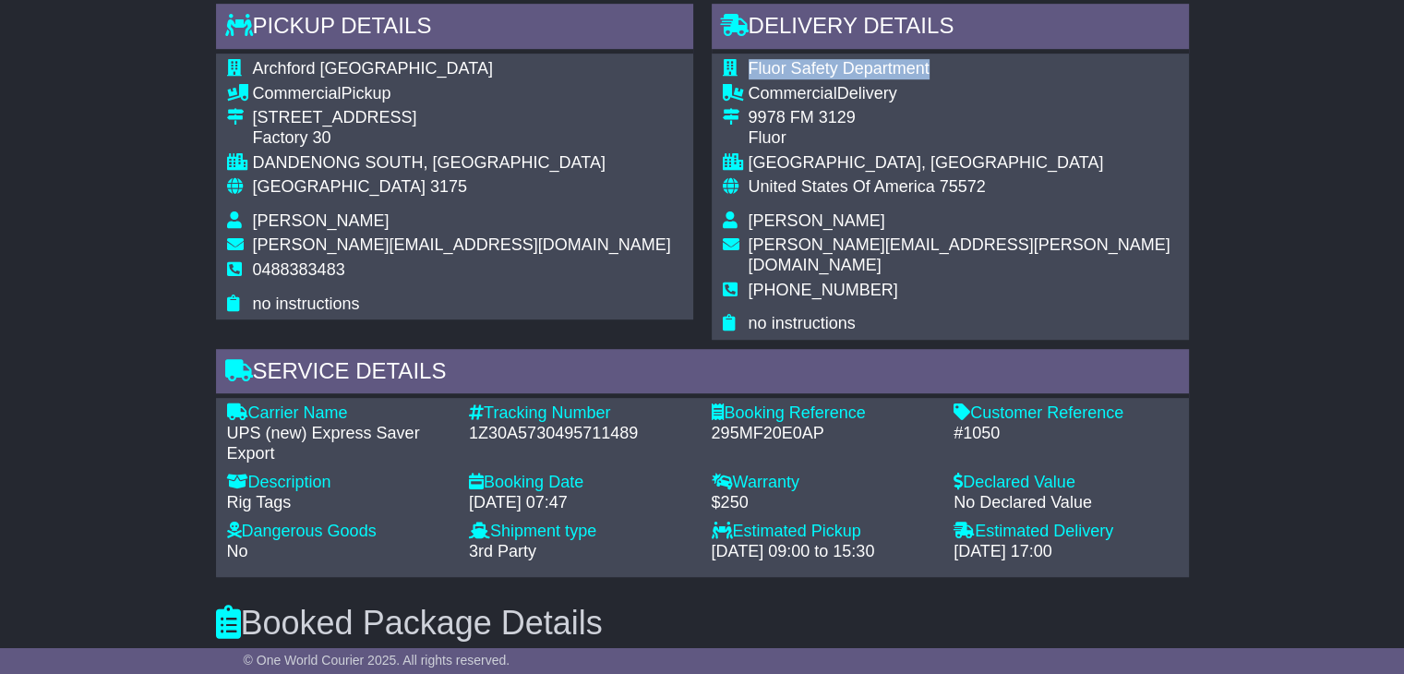
drag, startPoint x: 944, startPoint y: 66, endPoint x: 759, endPoint y: 61, distance: 185.5
click at [746, 64] on tr "Fluor Safety Department" at bounding box center [950, 71] width 455 height 25
copy tr "Fluor Safety Department"
click at [798, 221] on span "Brandi Howard" at bounding box center [816, 220] width 137 height 18
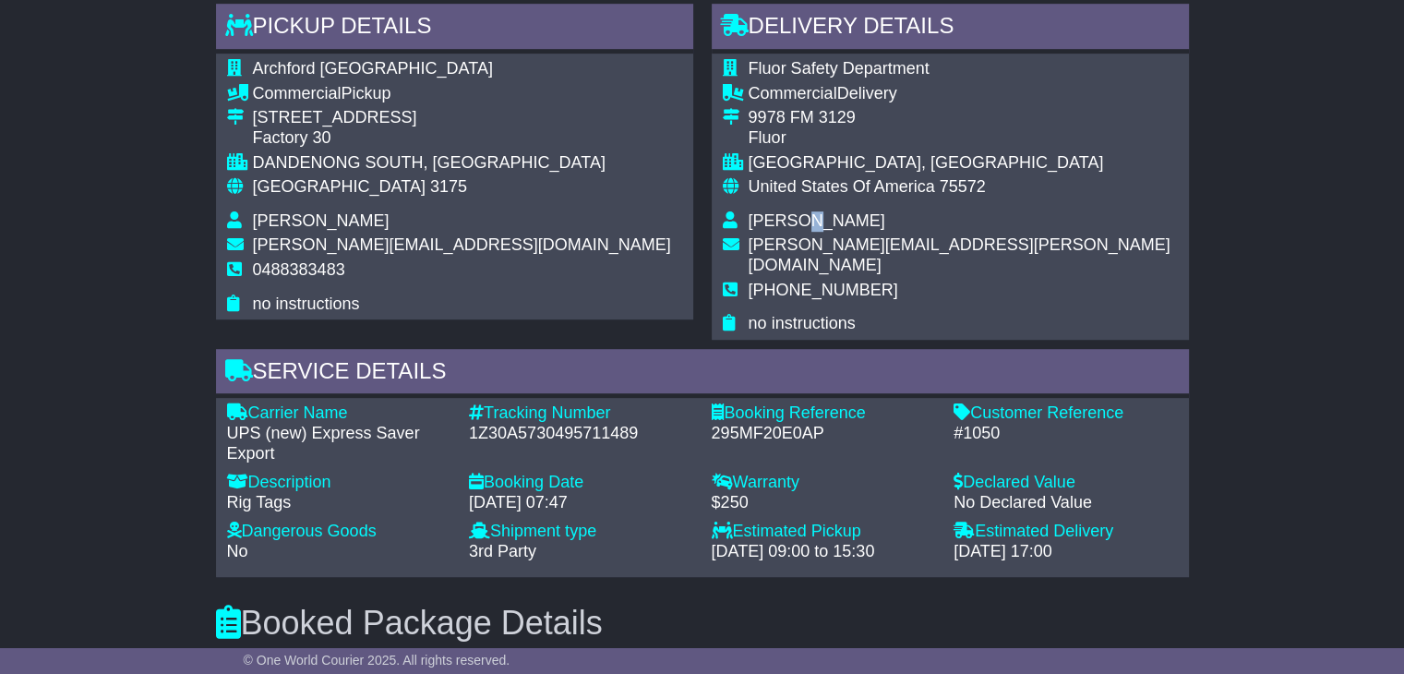
click at [798, 221] on span "Brandi Howard" at bounding box center [816, 220] width 137 height 18
click at [798, 223] on span "Brandi Howard" at bounding box center [816, 220] width 137 height 18
copy tbody "Brandi Howard"
click at [916, 233] on td "Brandi Howard" at bounding box center [962, 223] width 429 height 25
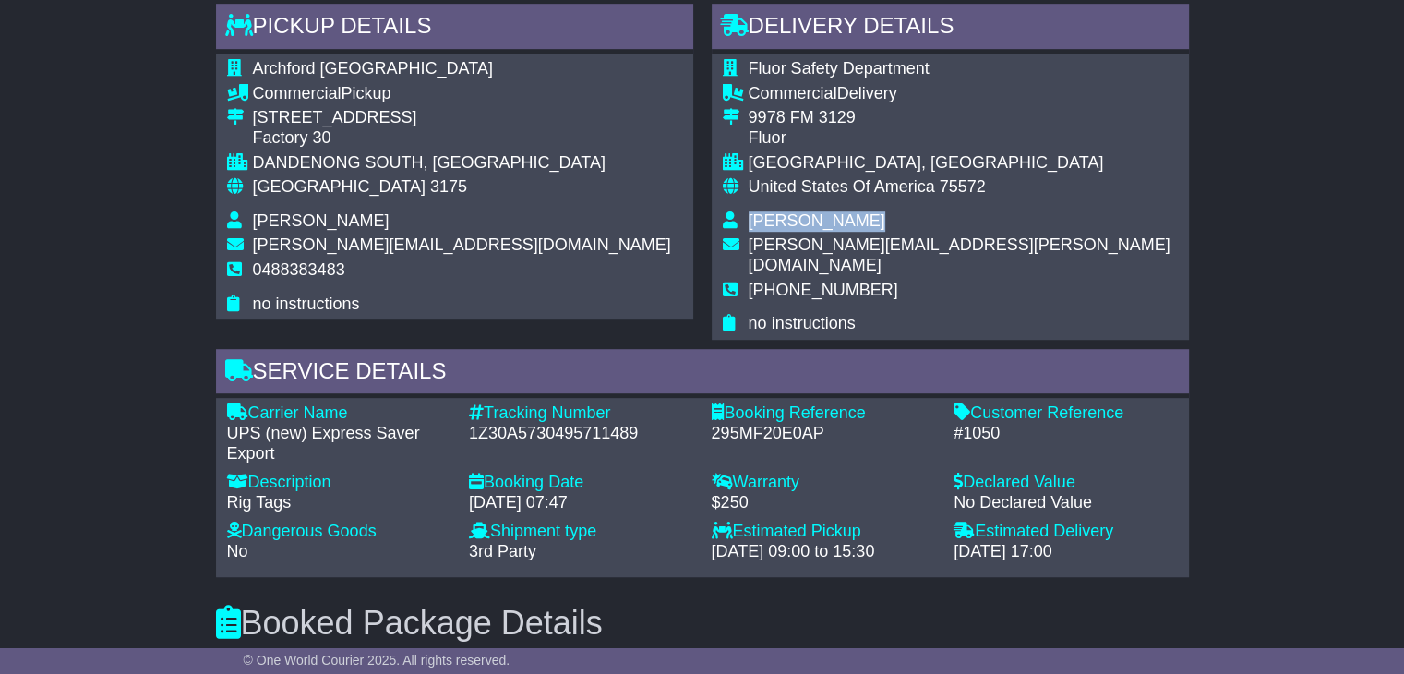
click at [917, 233] on tbody "Fluor Safety Department Commercial Delivery 9978 FM 3129 Fluor QUEEN CITY, TX U…" at bounding box center [950, 196] width 455 height 275
click at [990, 284] on div "Fluor Safety Department Commercial Delivery 9978 FM 3129 Fluor QUEEN CITY, TX U…" at bounding box center [950, 197] width 477 height 286
click at [927, 245] on span "brandi.howard@graphicpkg.com" at bounding box center [959, 254] width 422 height 39
click at [924, 245] on span "brandi.howard@graphicpkg.com" at bounding box center [959, 254] width 422 height 39
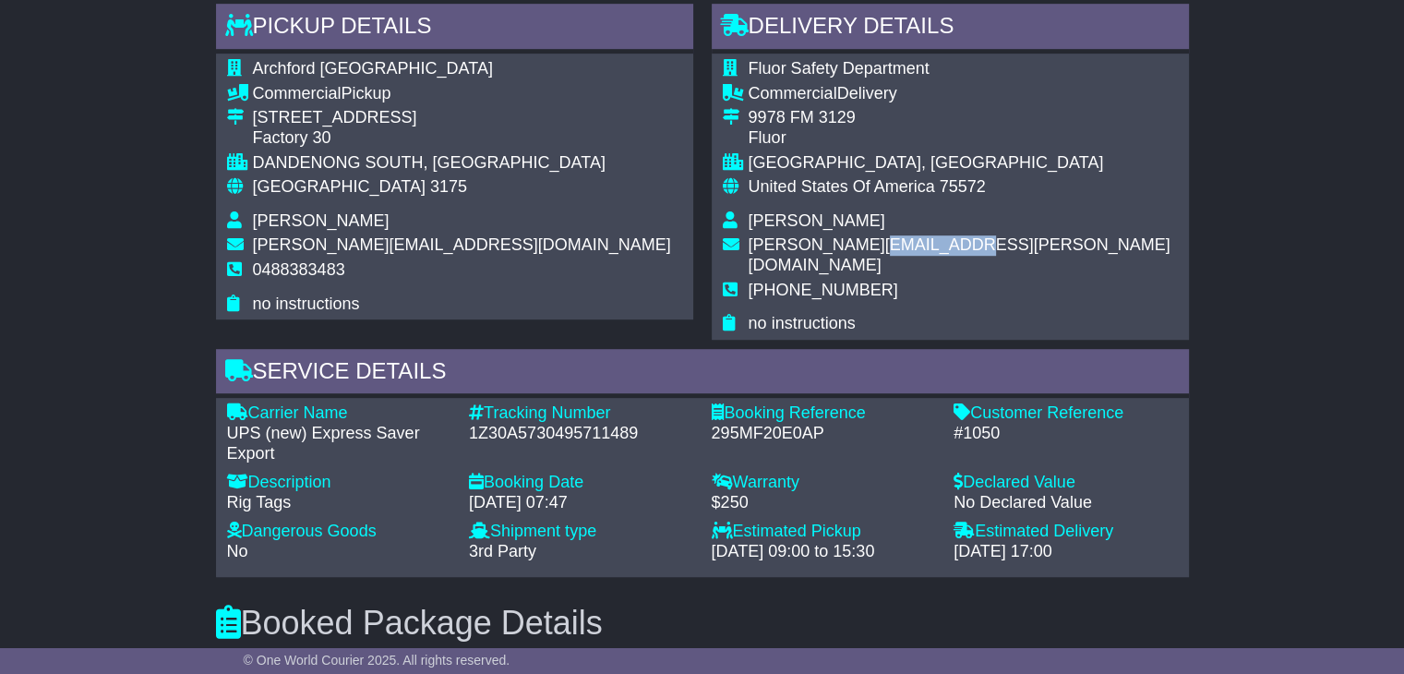
click at [925, 245] on span "brandi.howard@graphicpkg.com" at bounding box center [959, 254] width 422 height 39
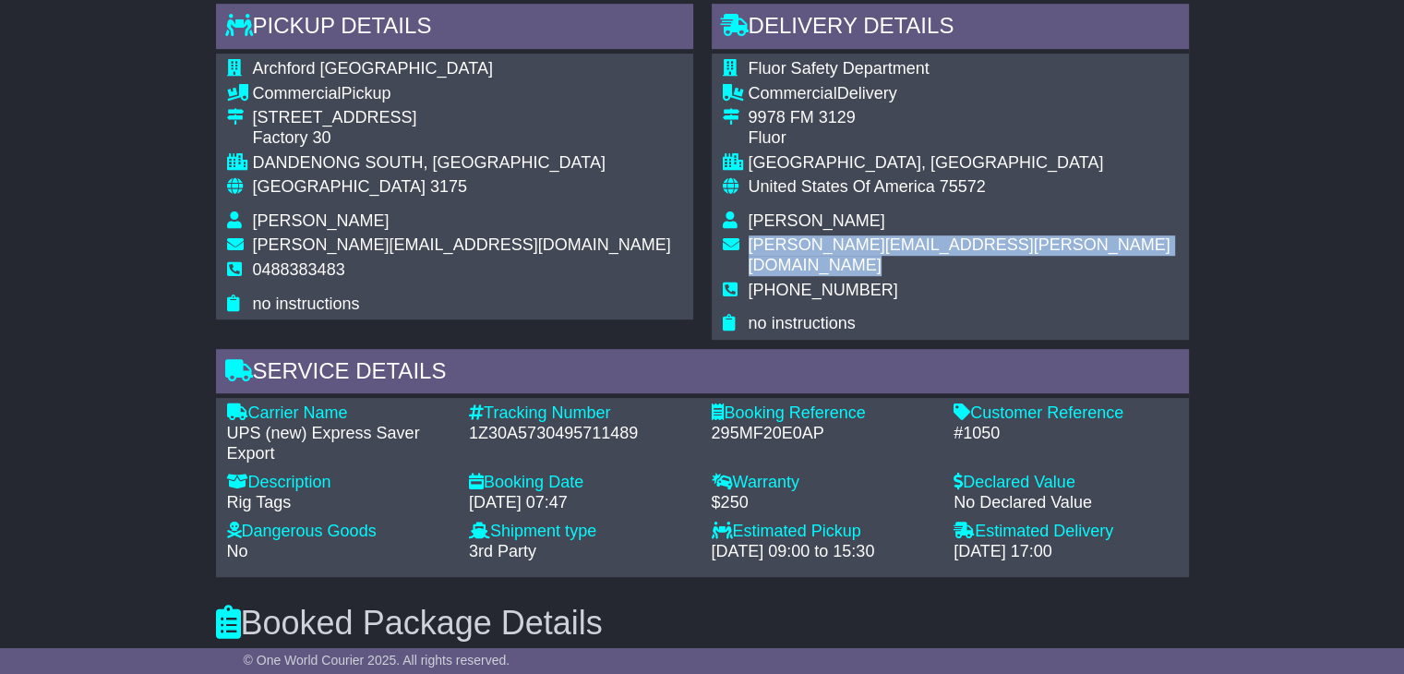
click at [925, 245] on span "brandi.howard@graphicpkg.com" at bounding box center [959, 254] width 422 height 39
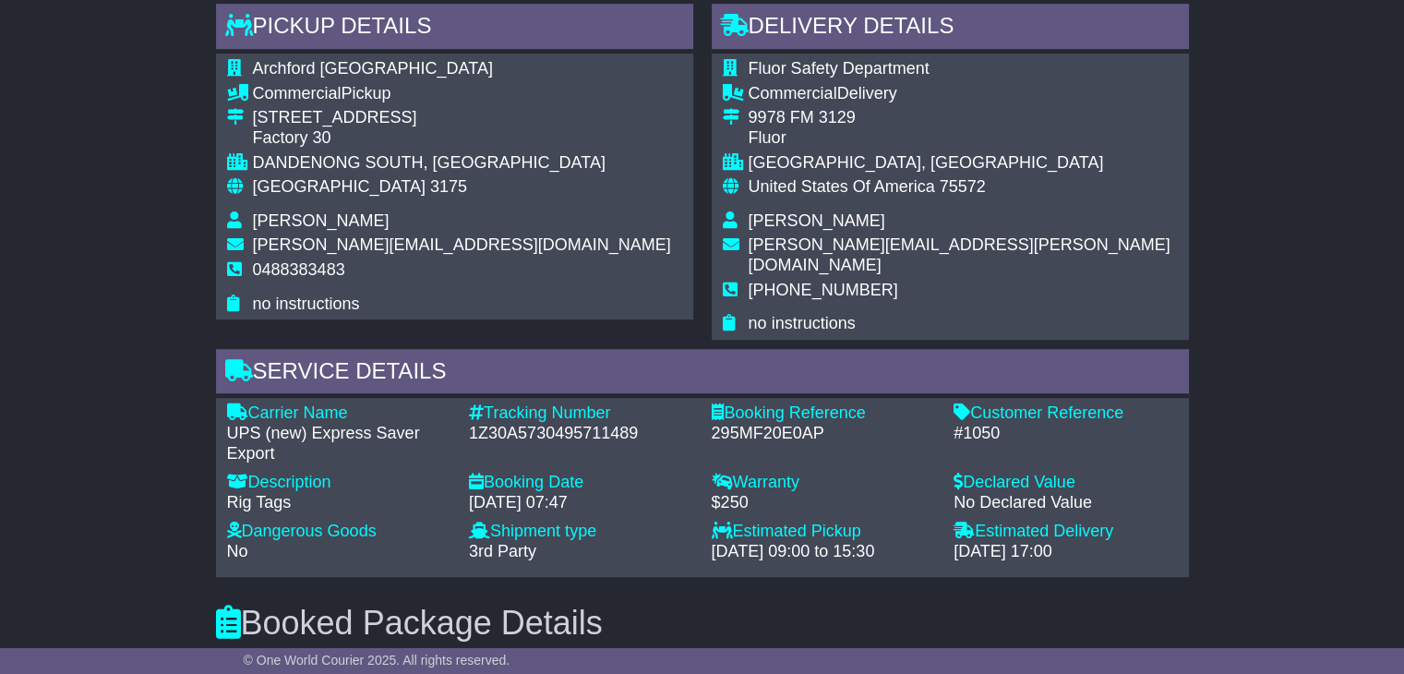
click at [787, 211] on span "Brandi Howard" at bounding box center [816, 220] width 137 height 18
click at [788, 211] on span "Brandi Howard" at bounding box center [816, 220] width 137 height 18
copy tbody "Brandi Howard"
click at [819, 70] on span "Fluor Safety Department" at bounding box center [838, 68] width 181 height 18
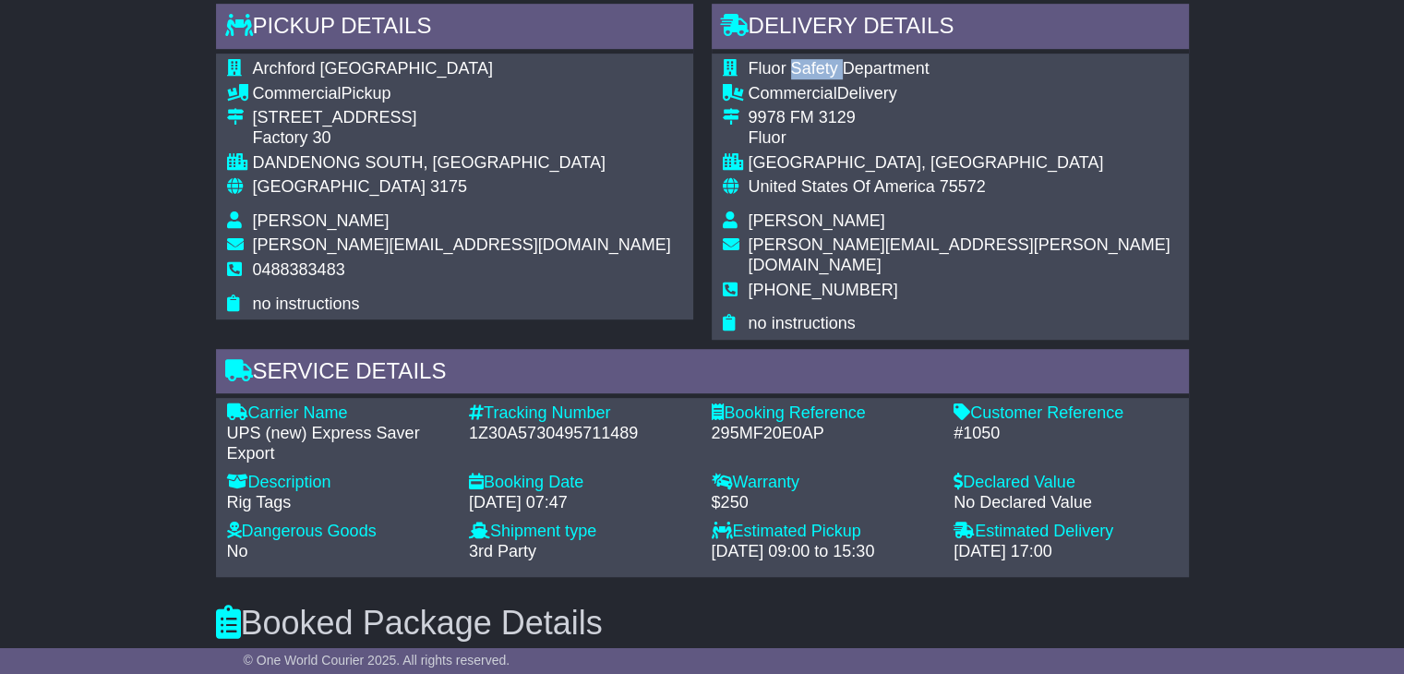
click at [819, 70] on span "Fluor Safety Department" at bounding box center [838, 68] width 181 height 18
copy tbody "Fluor Safety Department"
drag, startPoint x: 777, startPoint y: 270, endPoint x: 851, endPoint y: 270, distance: 73.8
click at [853, 281] on span "+19037961922" at bounding box center [822, 290] width 149 height 18
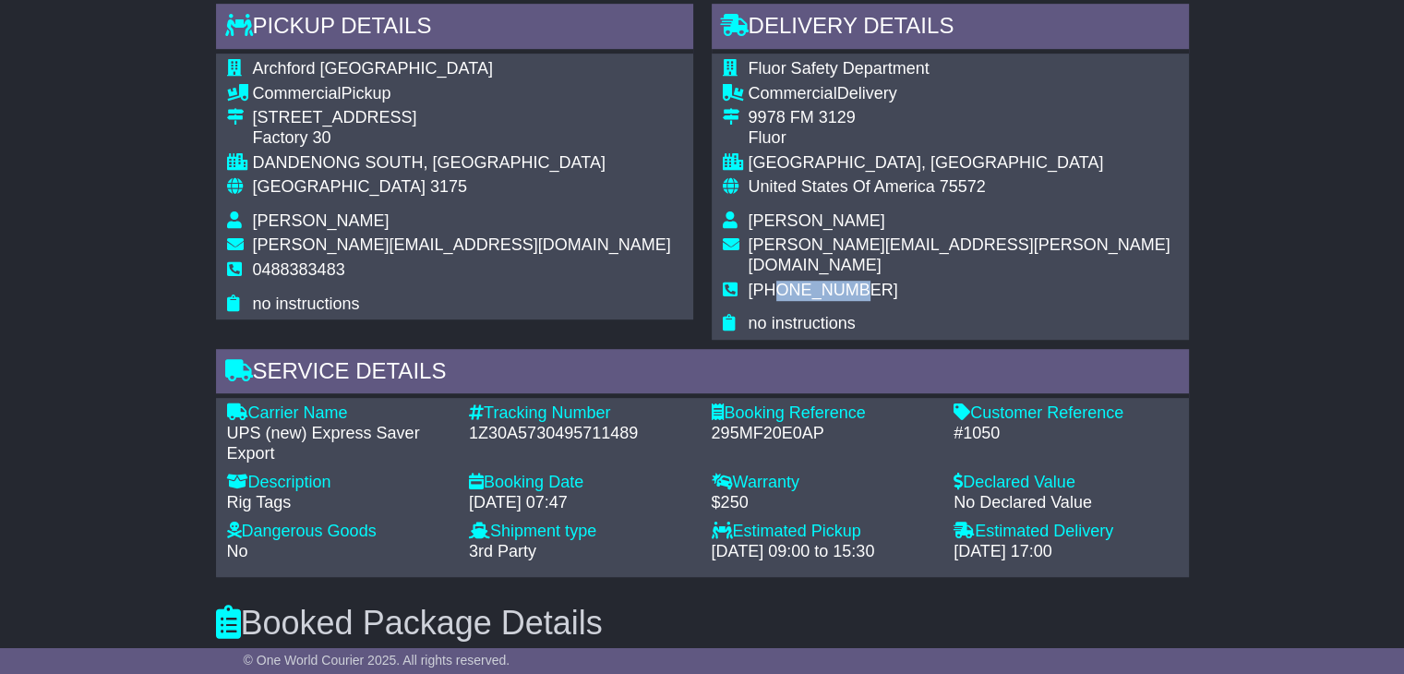
copy span "03796192"
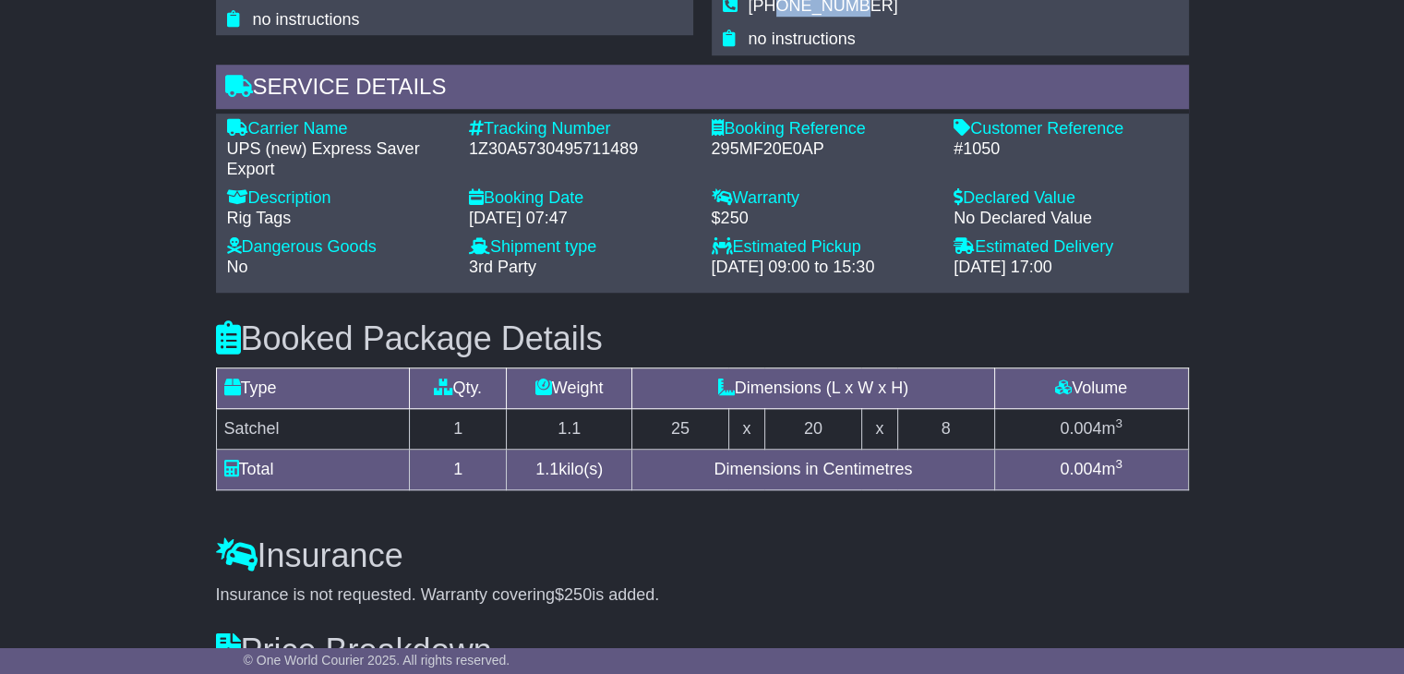
scroll to position [1384, 0]
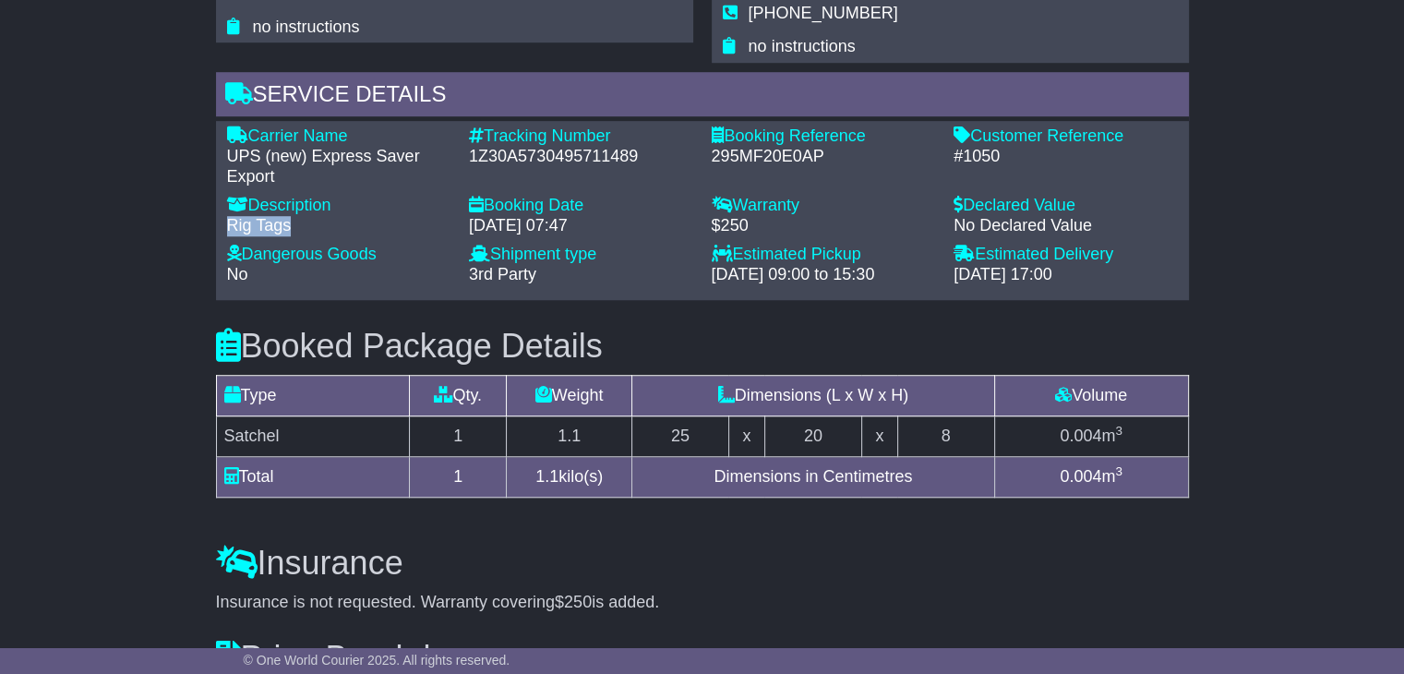
drag, startPoint x: 294, startPoint y: 204, endPoint x: 185, endPoint y: 217, distance: 109.7
click at [193, 219] on div "Email Download Tracking Pricing Insurance" at bounding box center [702, 12] width 1404 height 2143
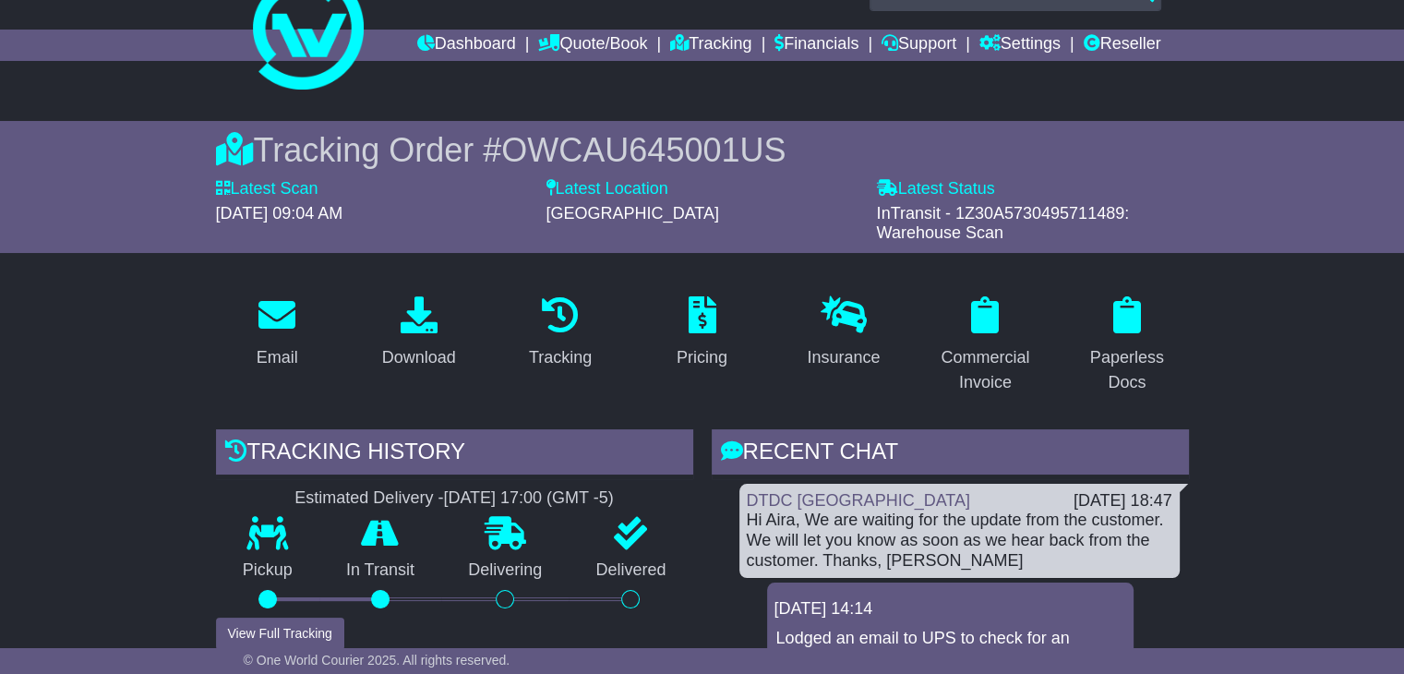
scroll to position [0, 0]
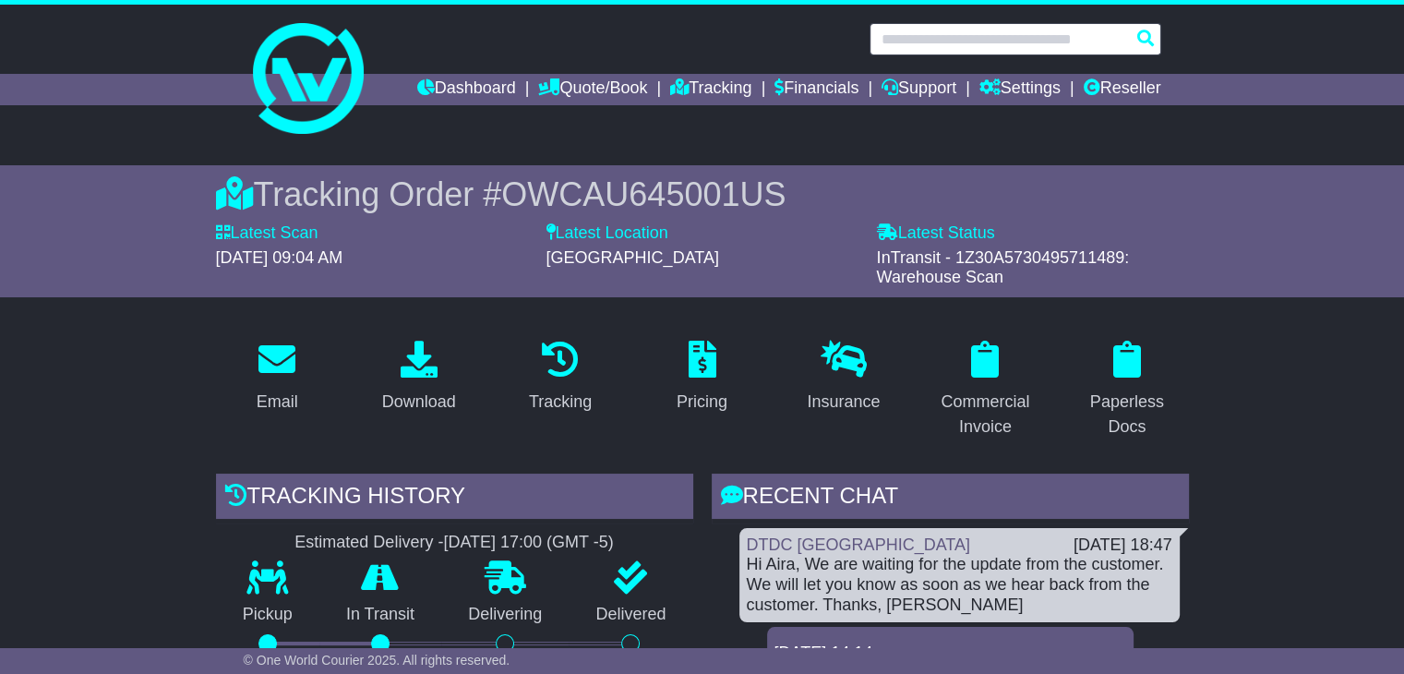
click at [934, 43] on input "text" at bounding box center [1015, 39] width 292 height 32
paste input "**********"
type input "**********"
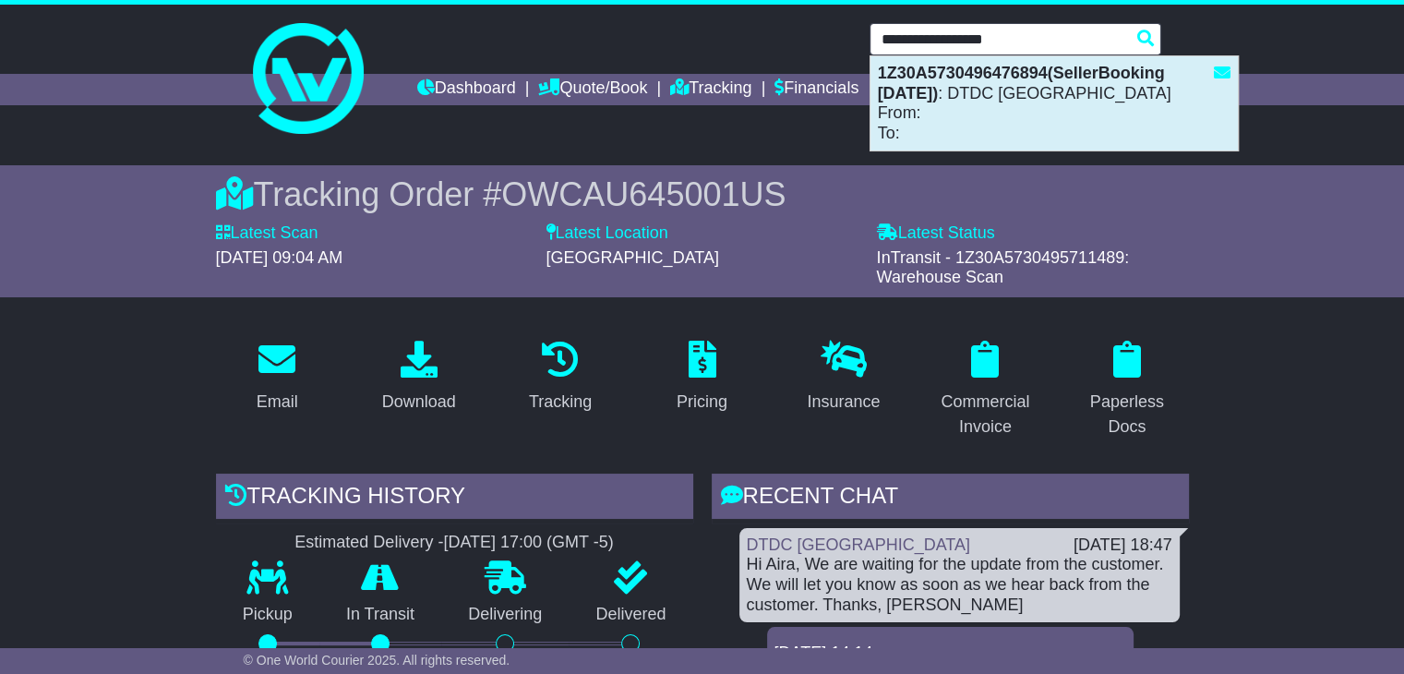
click at [944, 115] on div "1Z30A5730496476894(SellerBooking 1-9-2025) : DTDC Australia From: To:" at bounding box center [1053, 103] width 367 height 94
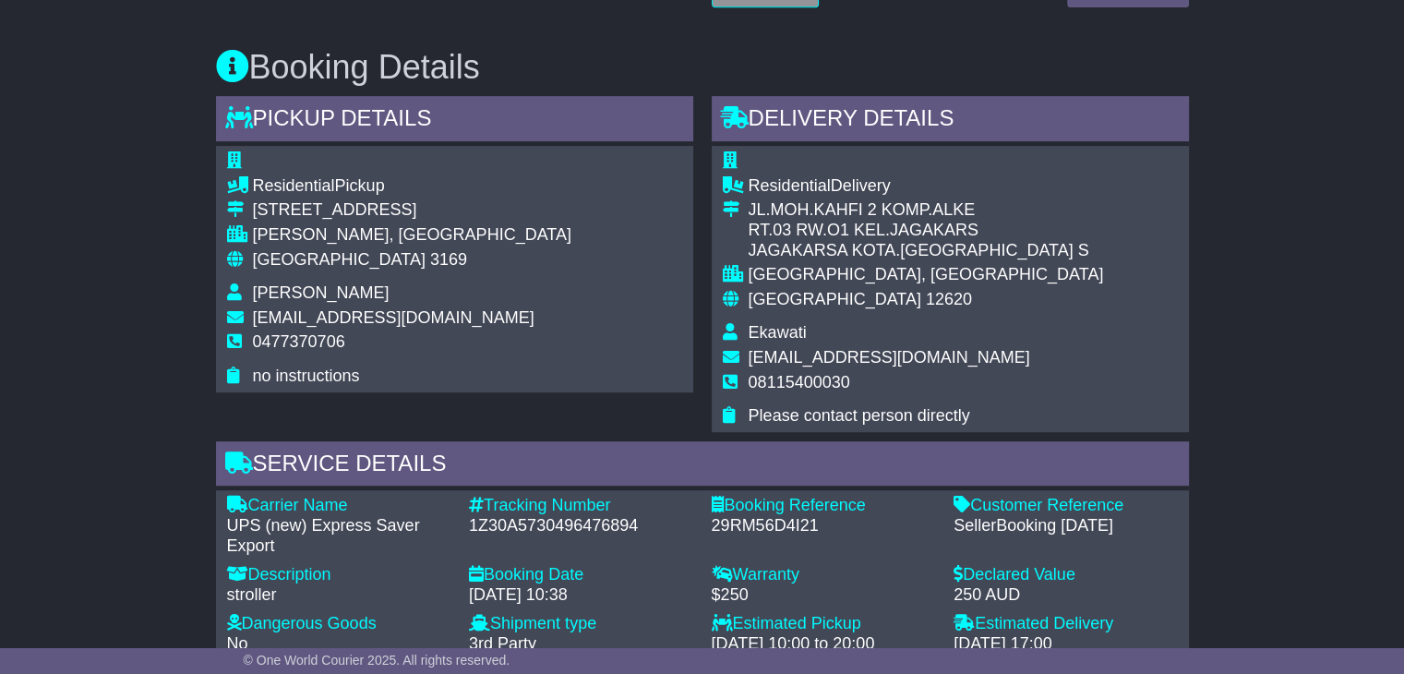
scroll to position [1015, 0]
click at [541, 523] on div "1Z30A5730496476894" at bounding box center [581, 526] width 224 height 20
click at [544, 524] on div "1Z30A5730496476894" at bounding box center [581, 526] width 224 height 20
copy div "1Z30A5730496476894"
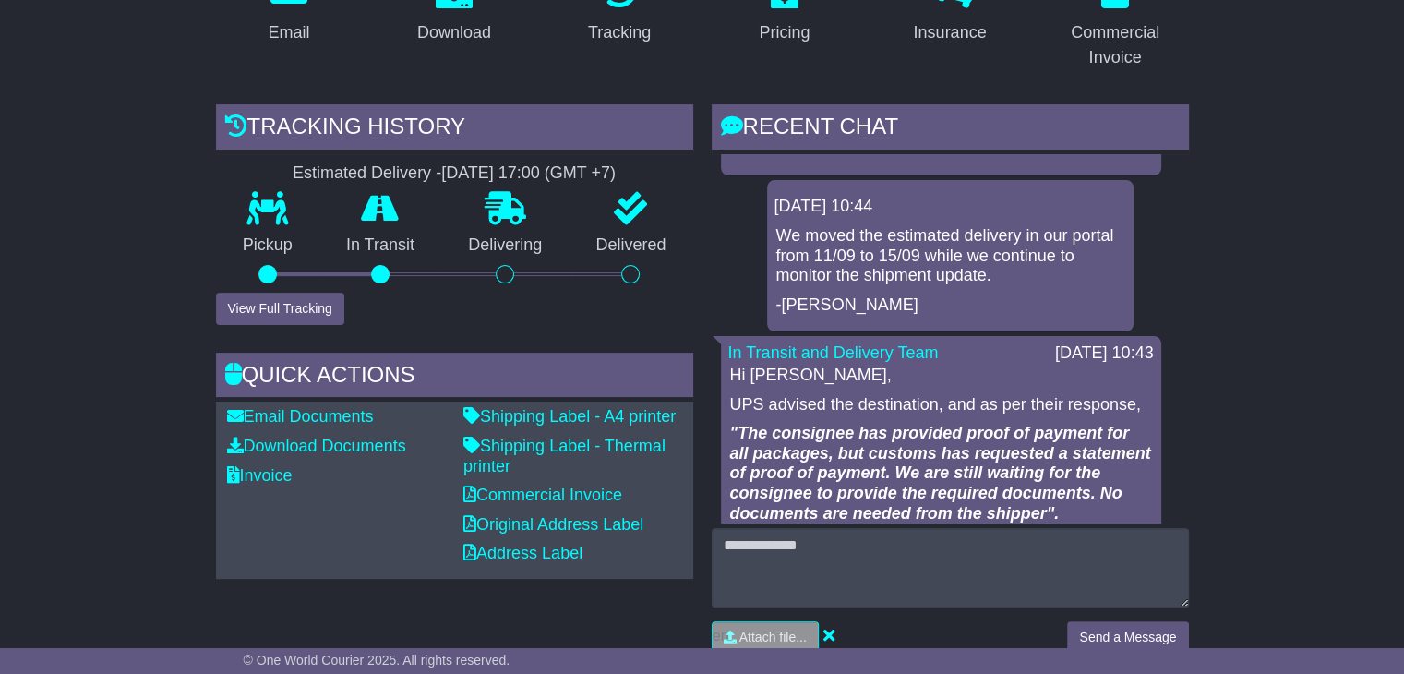
scroll to position [461, 0]
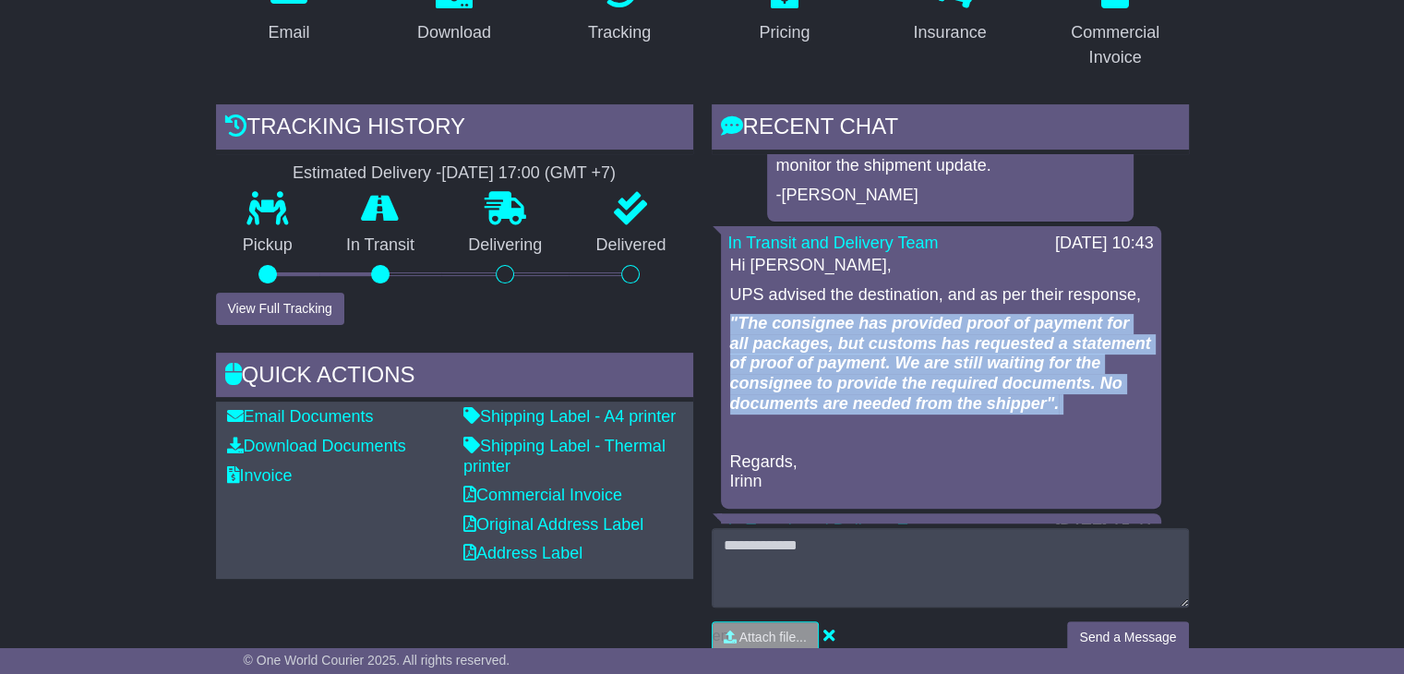
drag, startPoint x: 828, startPoint y: 426, endPoint x: 709, endPoint y: 320, distance: 159.5
copy p ""The consignee has provided proof of payment for all packages, but customs has …"
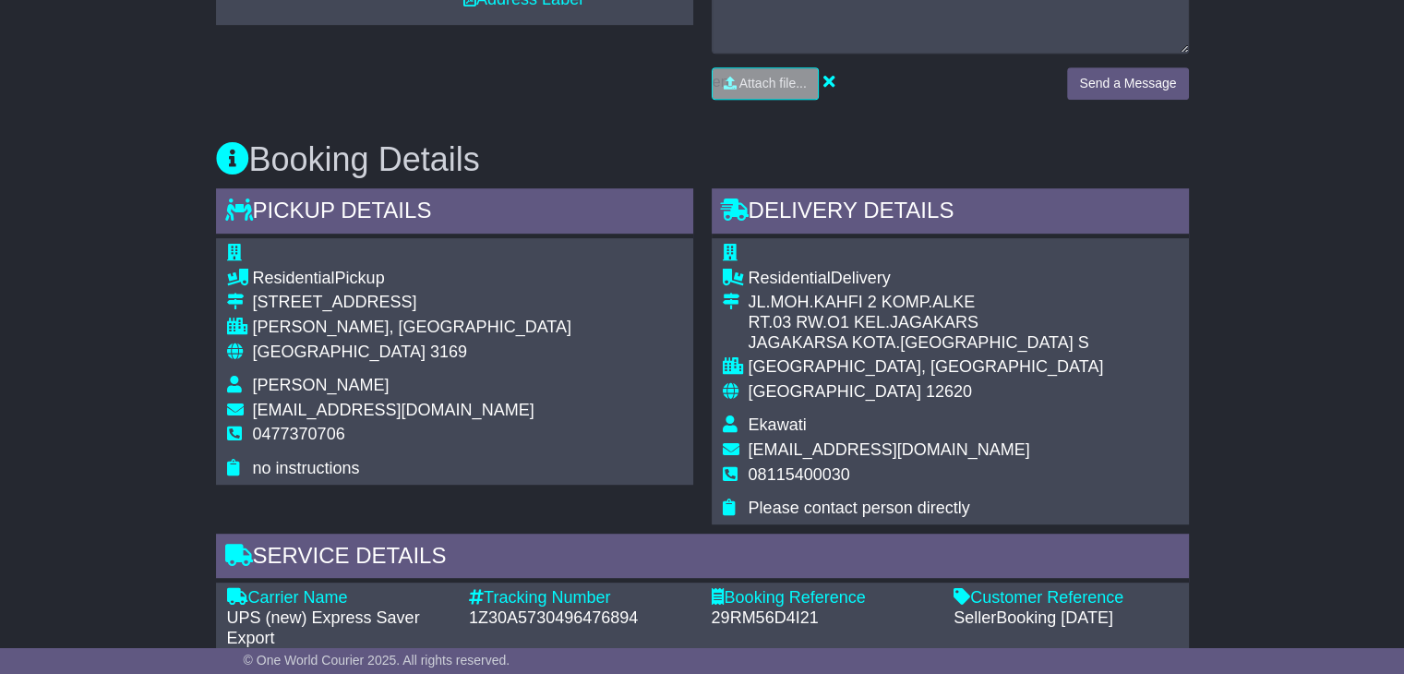
scroll to position [1015, 0]
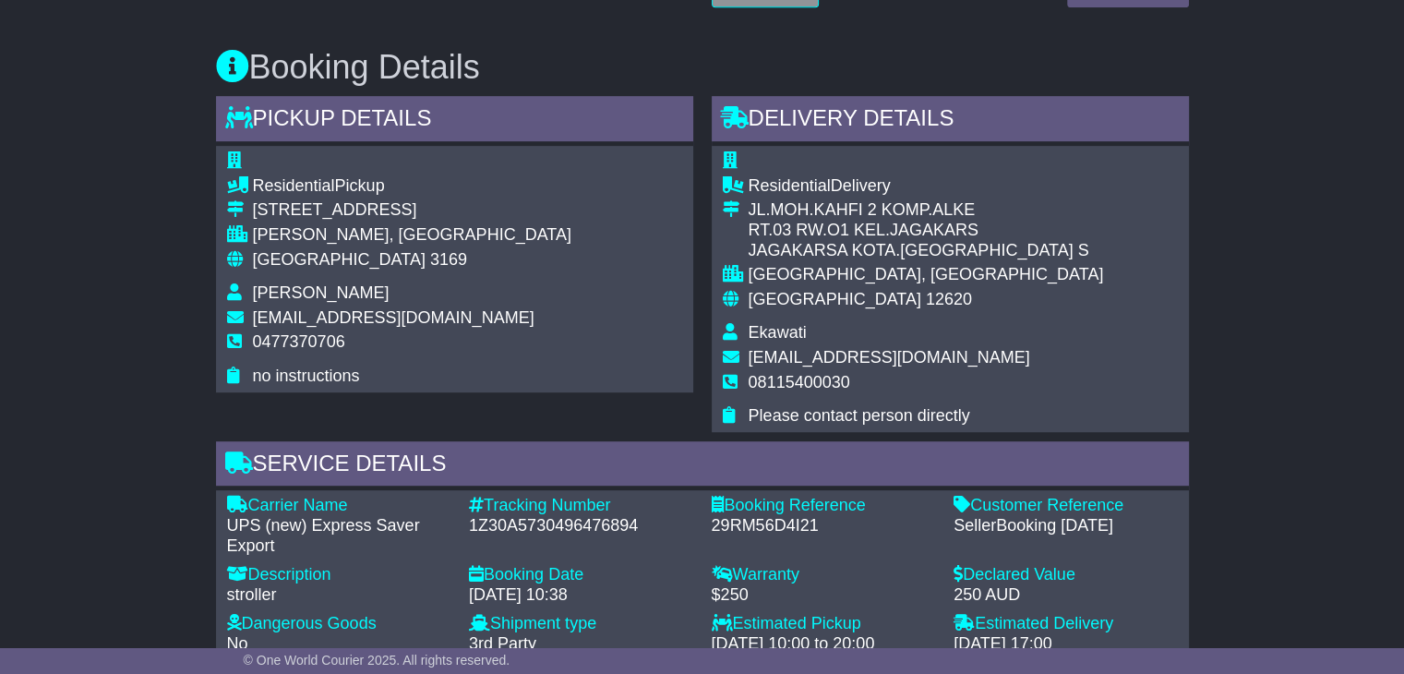
click at [547, 529] on div "1Z30A5730496476894" at bounding box center [581, 526] width 224 height 20
click at [545, 529] on div "1Z30A5730496476894" at bounding box center [581, 526] width 224 height 20
click at [547, 530] on div "1Z30A5730496476894" at bounding box center [581, 526] width 224 height 20
click at [552, 533] on div "1Z30A5730496476894" at bounding box center [581, 526] width 224 height 20
copy div "1Z30A5730496476894"
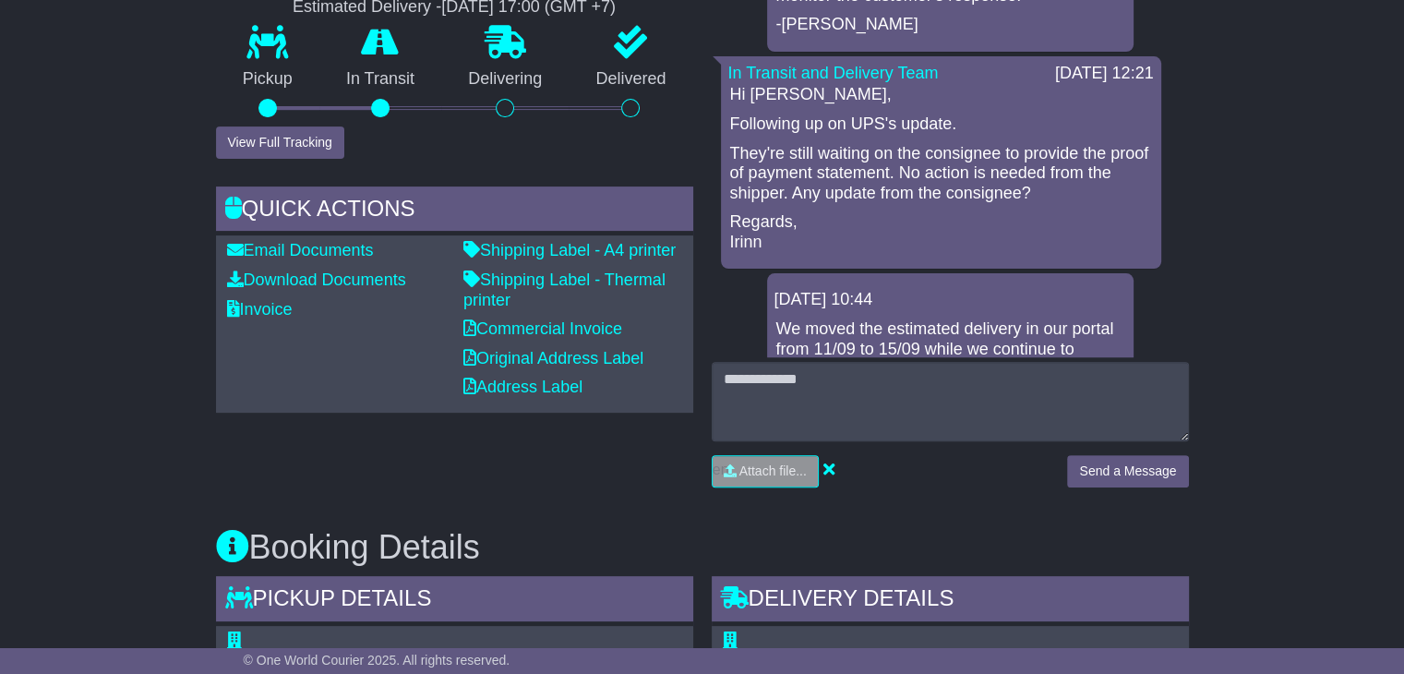
scroll to position [646, 0]
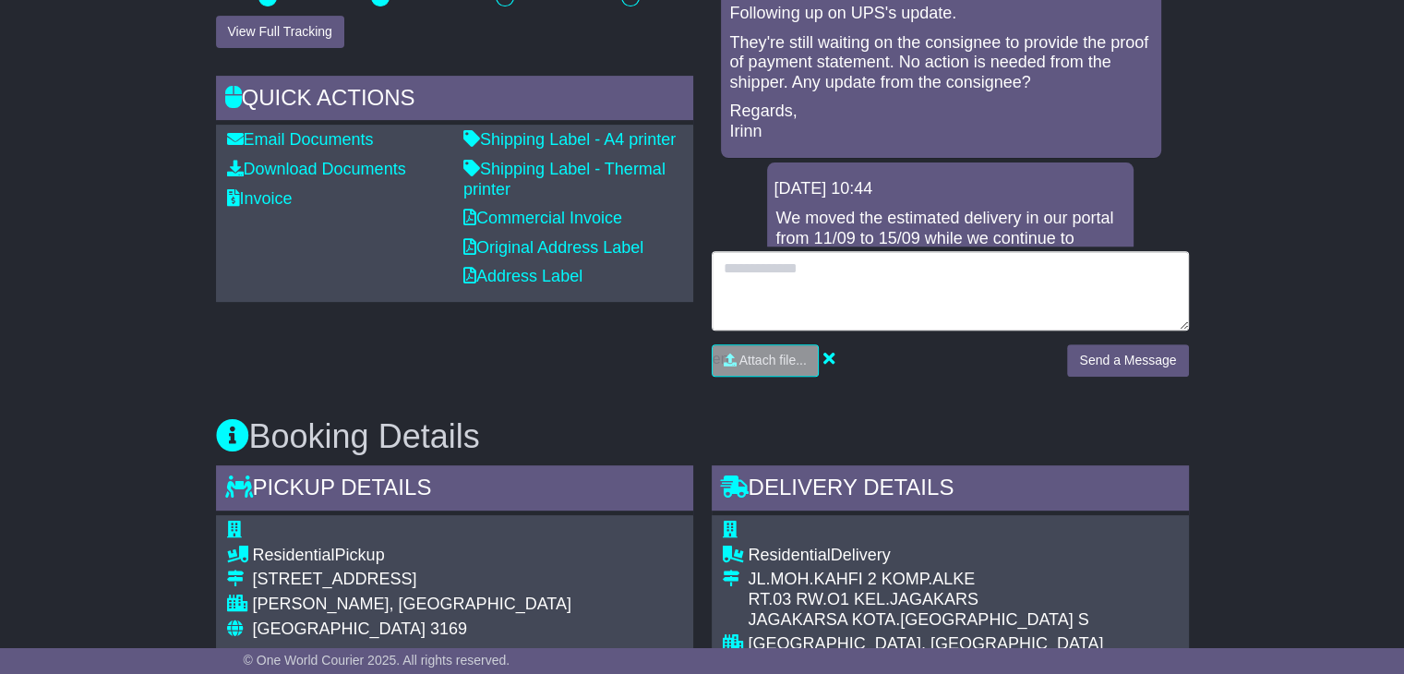
click at [879, 301] on textarea at bounding box center [950, 290] width 477 height 79
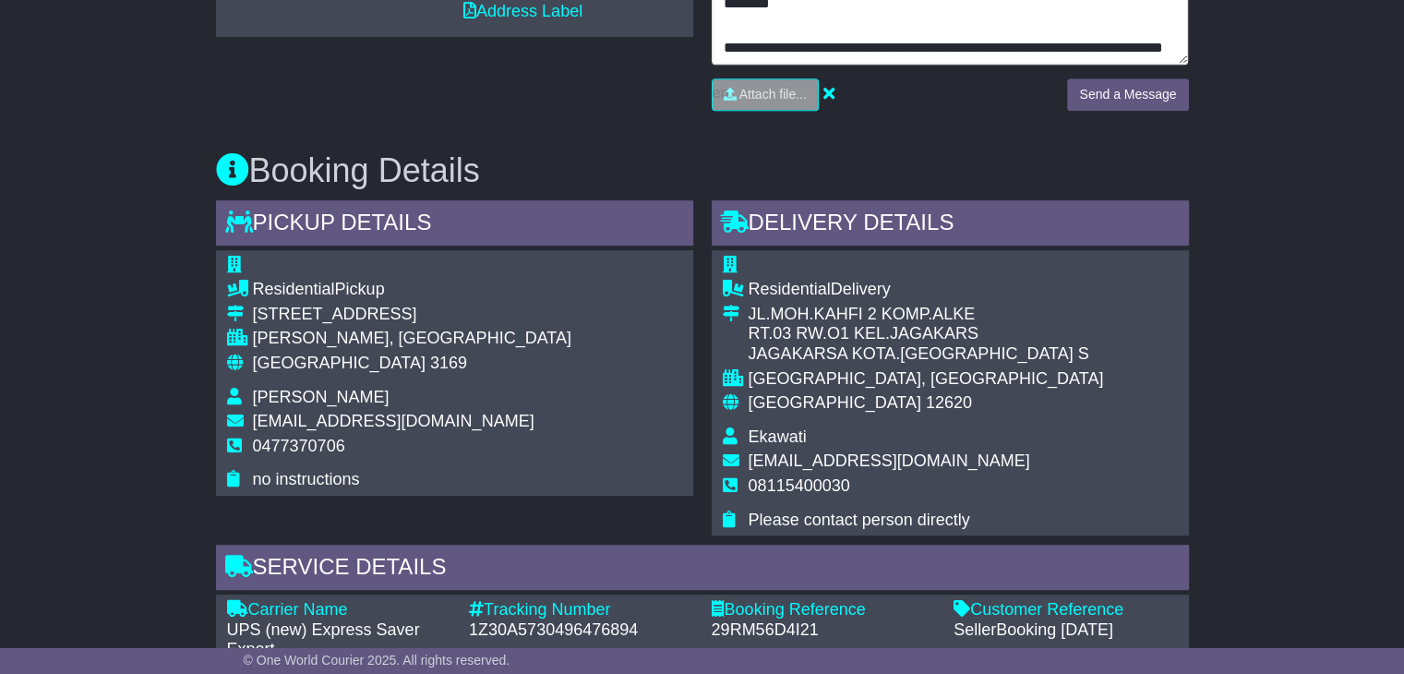
scroll to position [831, 0]
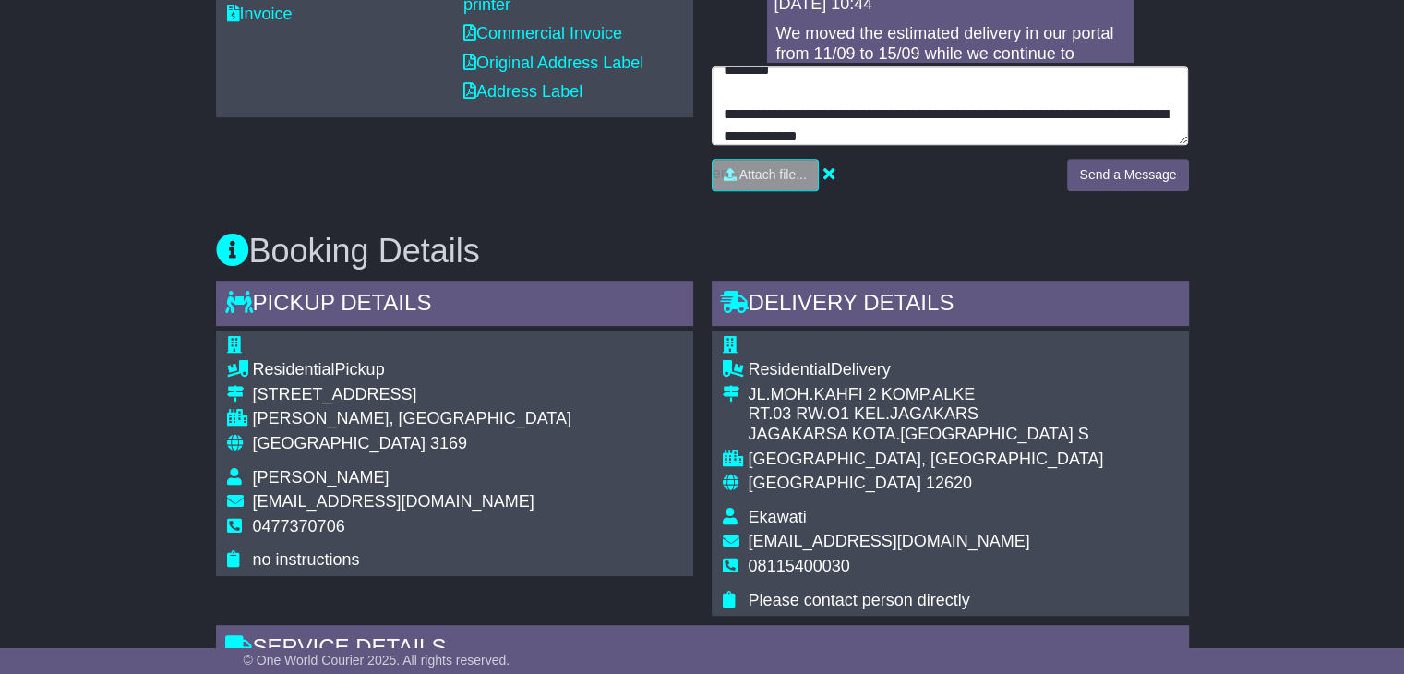
click at [907, 131] on textarea "**********" at bounding box center [950, 105] width 477 height 79
click at [1022, 126] on textarea "**********" at bounding box center [950, 105] width 477 height 79
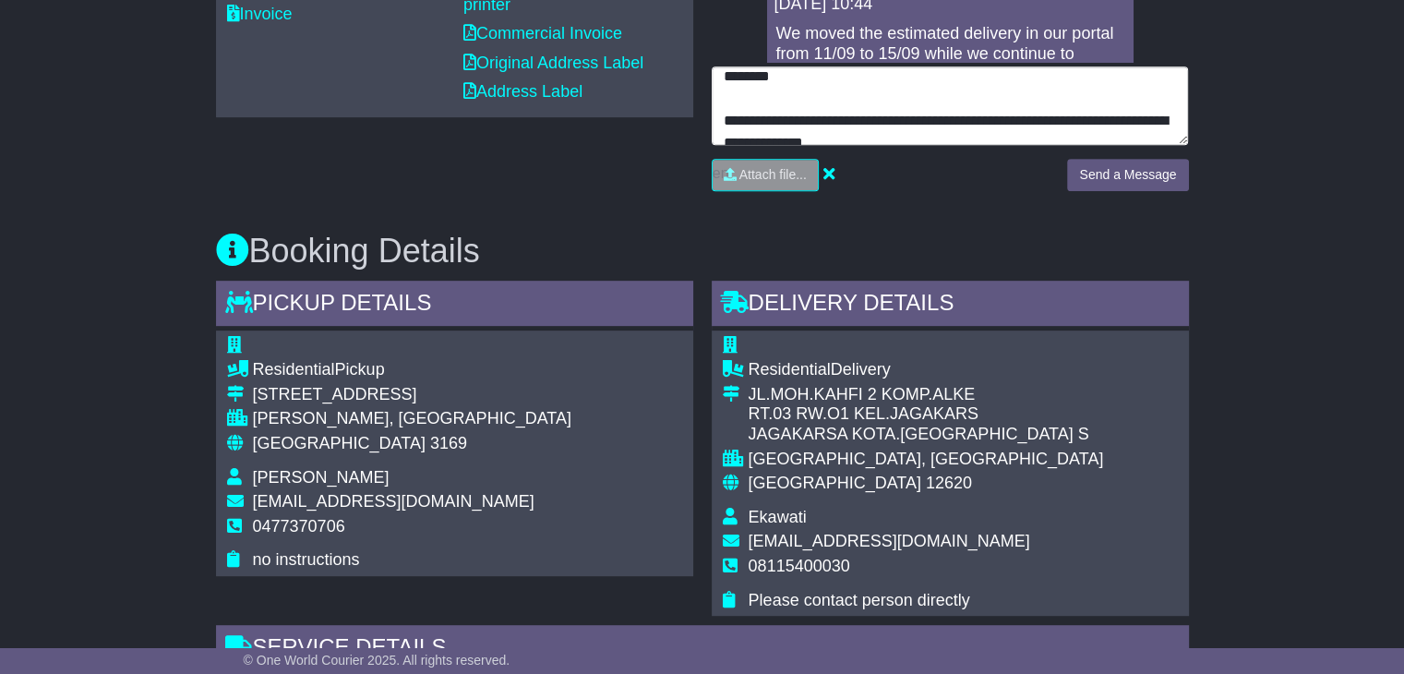
scroll to position [80, 0]
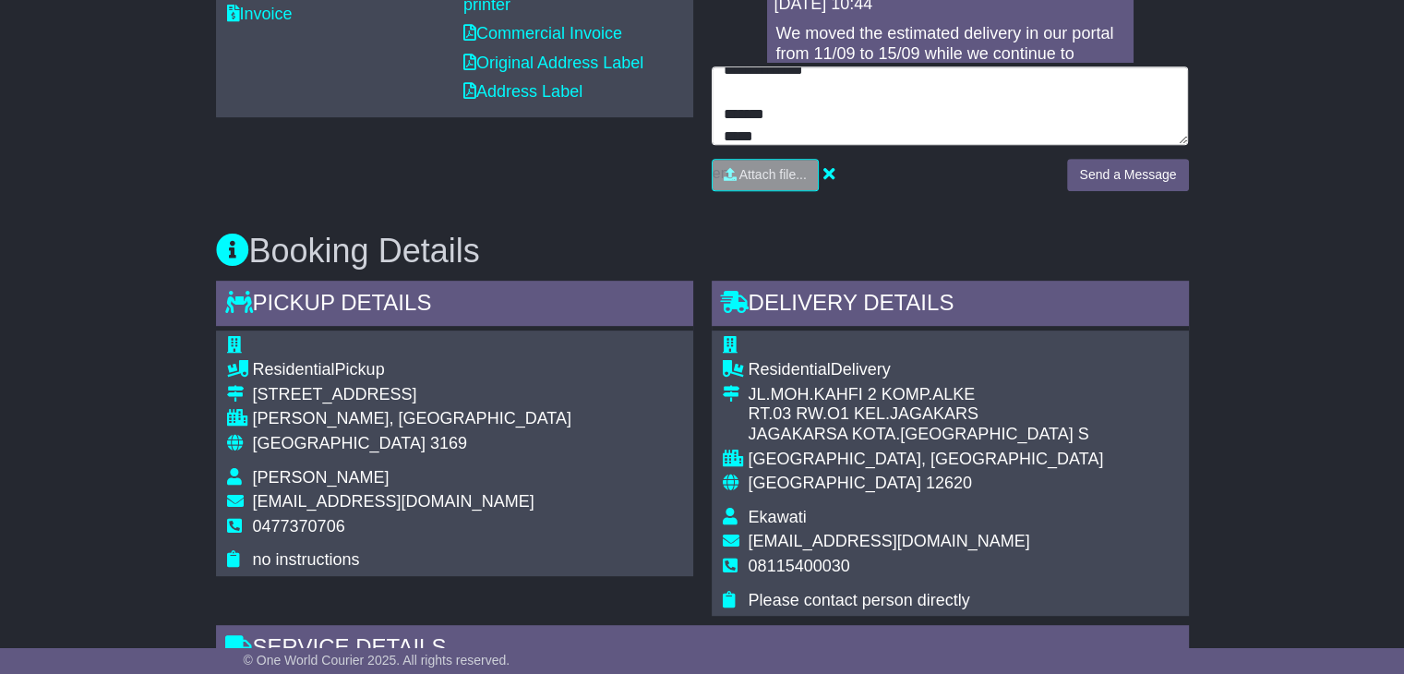
type textarea "**********"
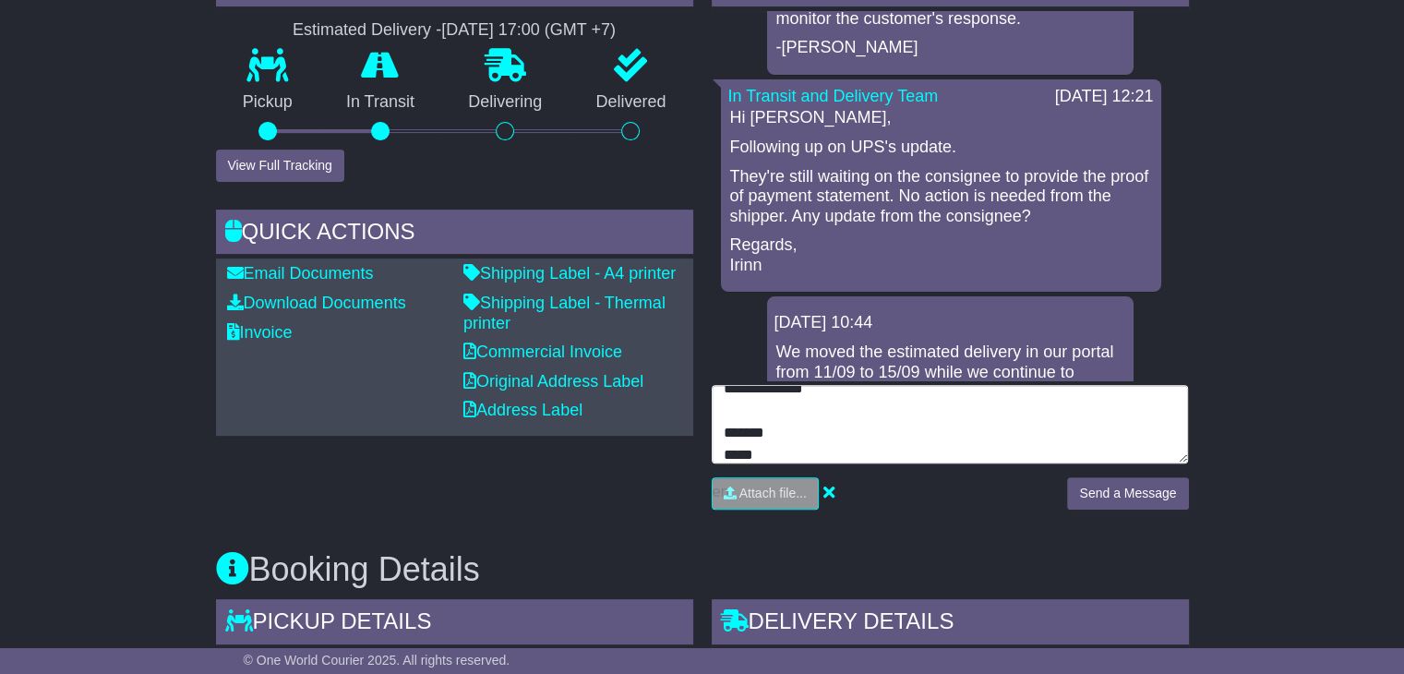
scroll to position [461, 0]
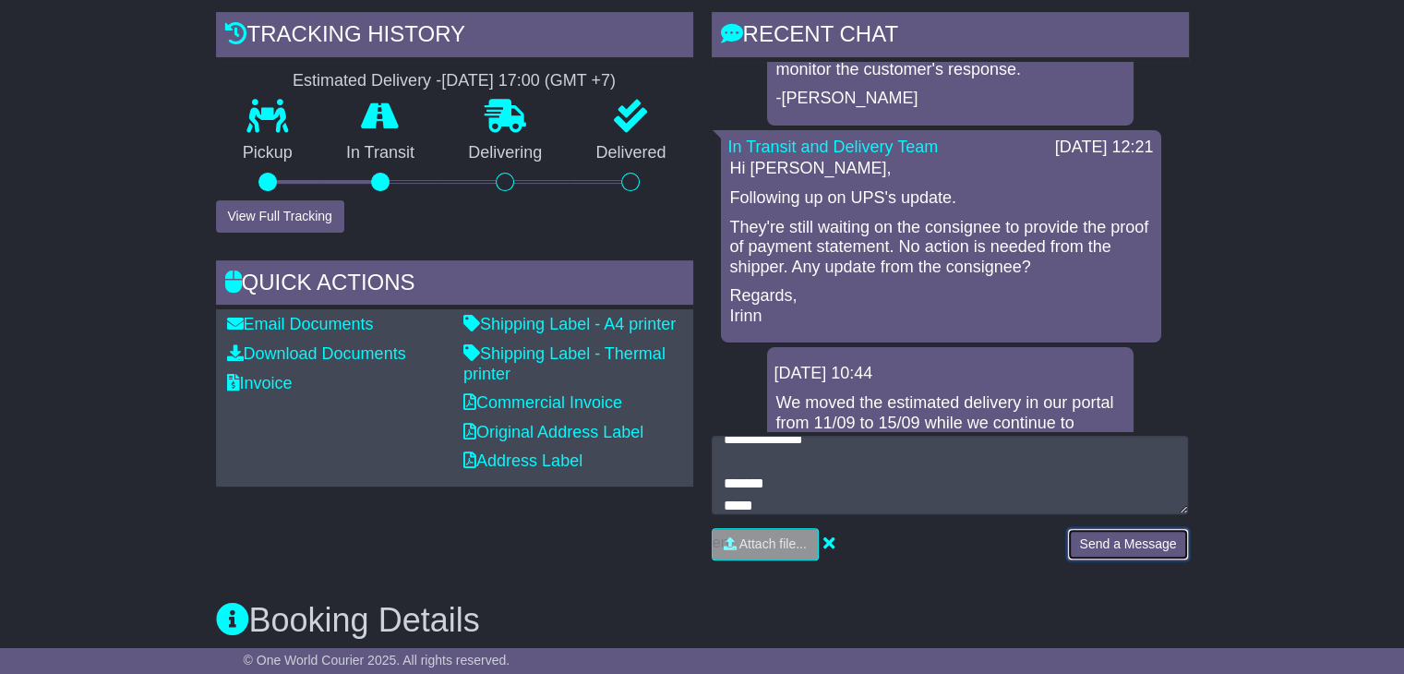
click at [1099, 534] on button "Send a Message" at bounding box center [1127, 544] width 121 height 32
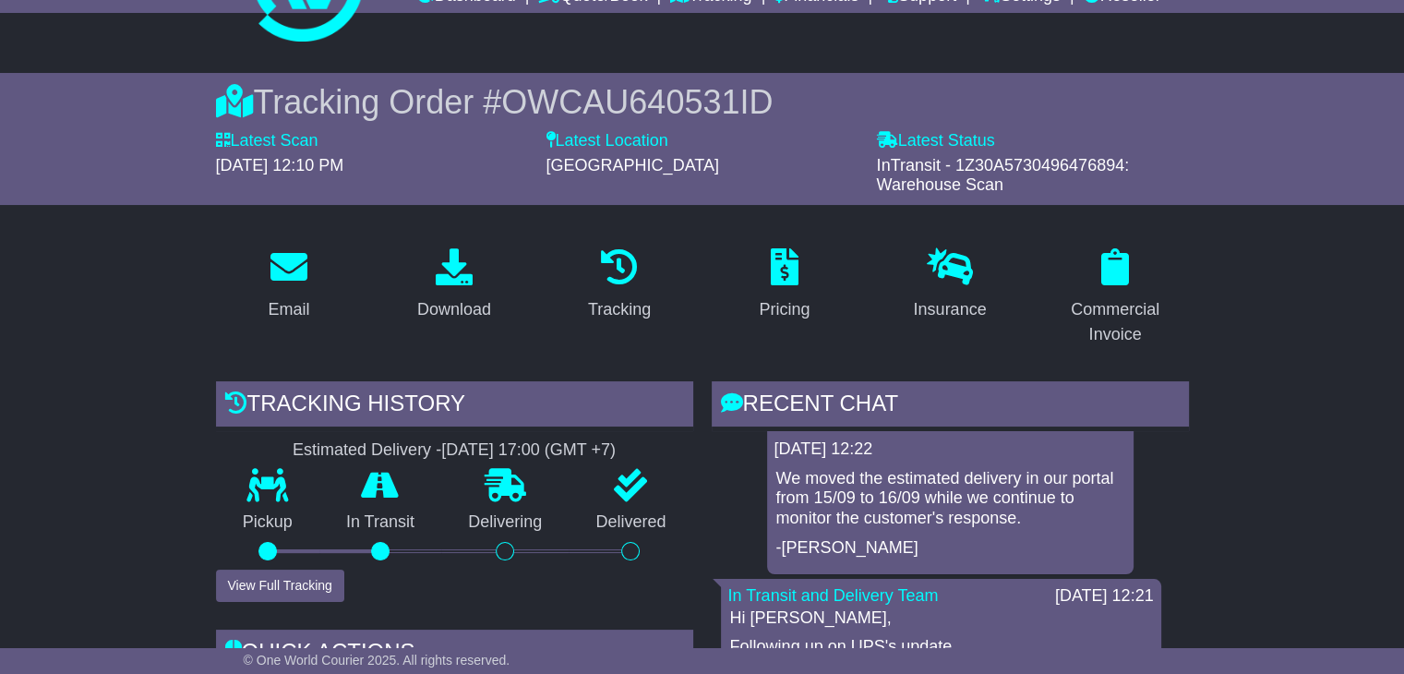
scroll to position [92, 0]
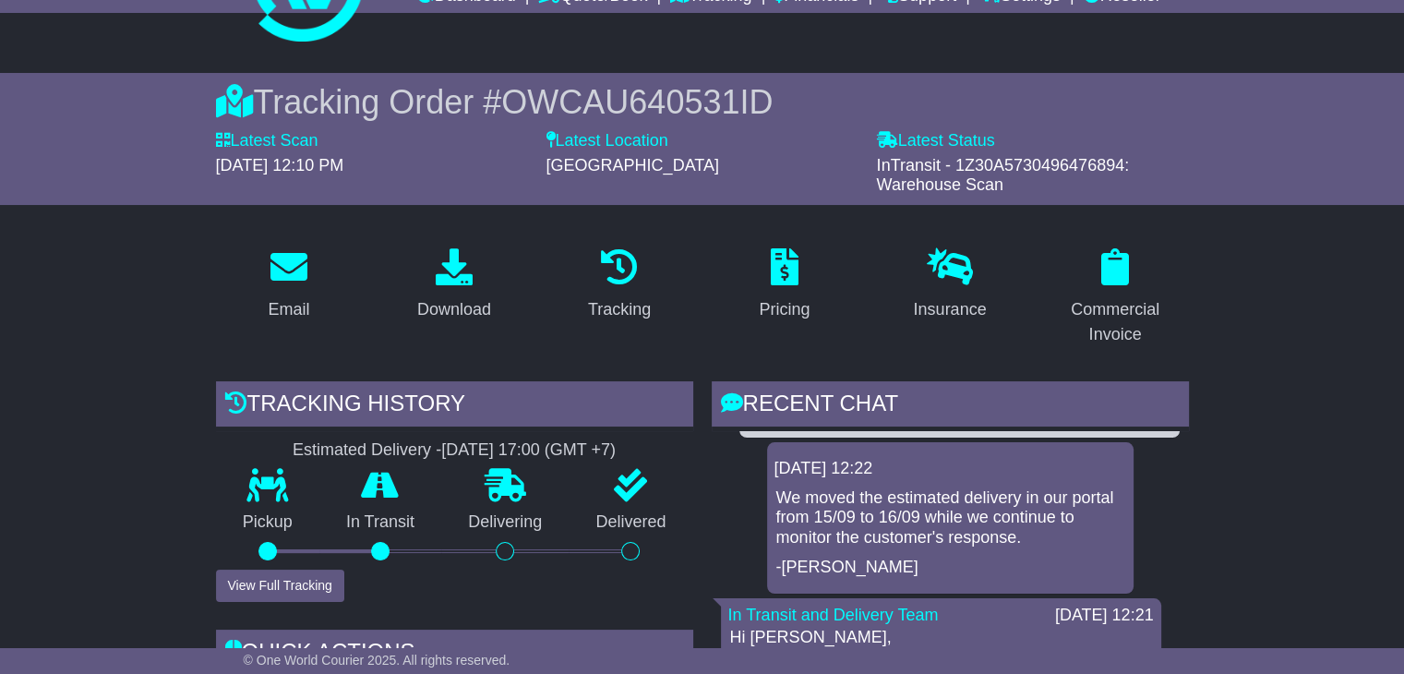
click at [623, 101] on span "OWCAU640531ID" at bounding box center [636, 102] width 271 height 38
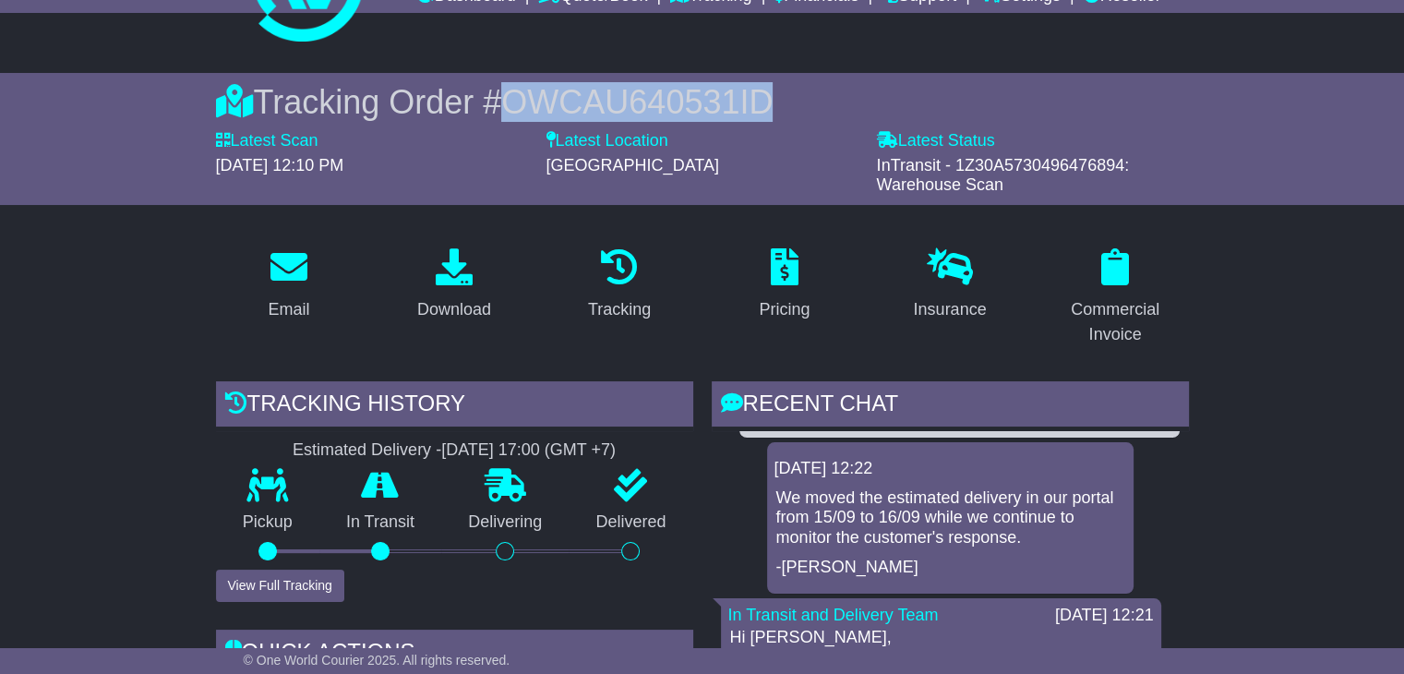
click at [622, 101] on span "OWCAU640531ID" at bounding box center [636, 102] width 271 height 38
copy span "OWCAU640531ID"
